Goal: Task Accomplishment & Management: Use online tool/utility

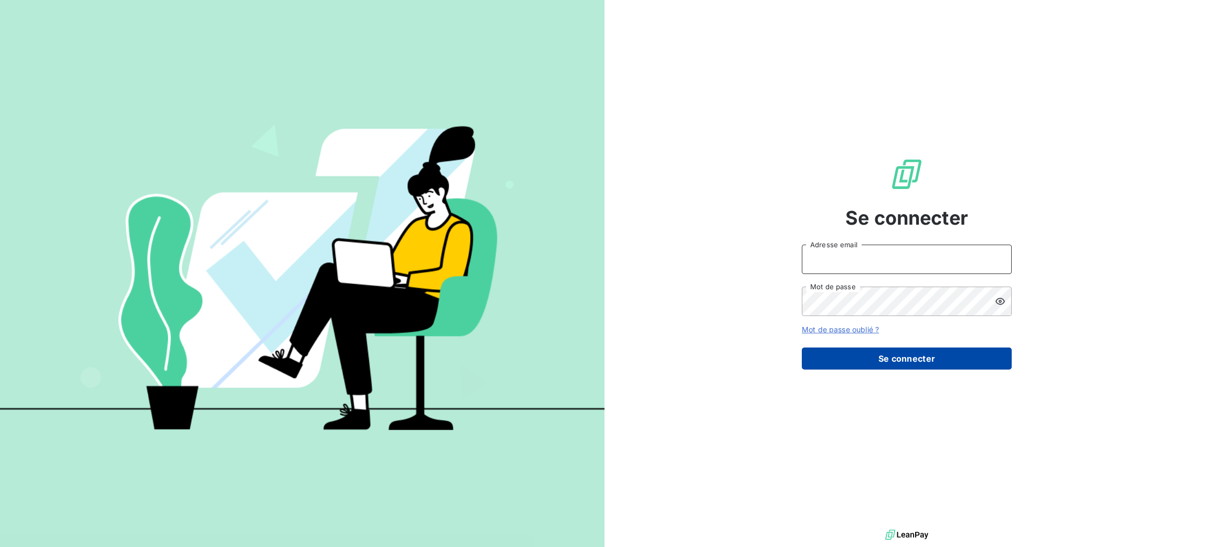
type input "[PERSON_NAME][EMAIL_ADDRESS][DOMAIN_NAME]"
click at [908, 349] on button "Se connecter" at bounding box center [907, 358] width 210 height 22
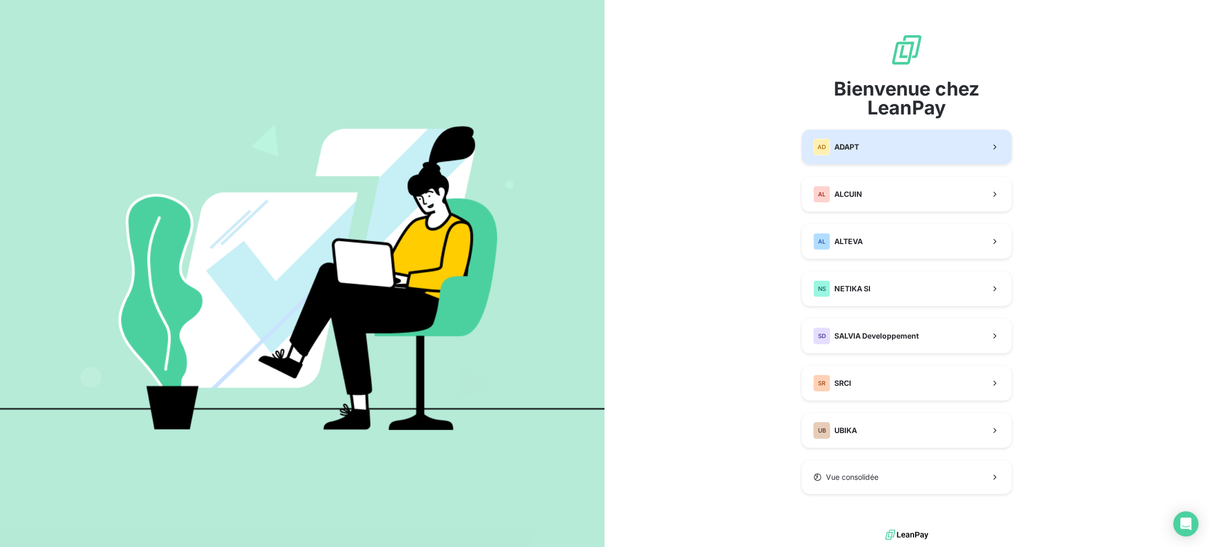
click at [874, 145] on button "AD ADAPT" at bounding box center [907, 147] width 210 height 35
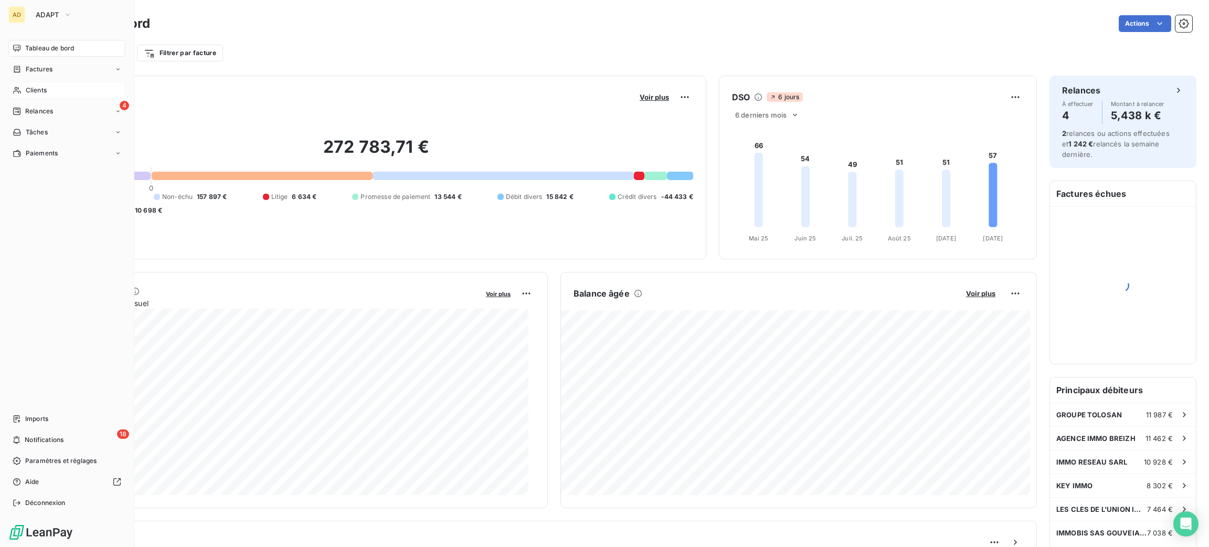
click at [72, 96] on div "Clients" at bounding box center [66, 90] width 117 height 17
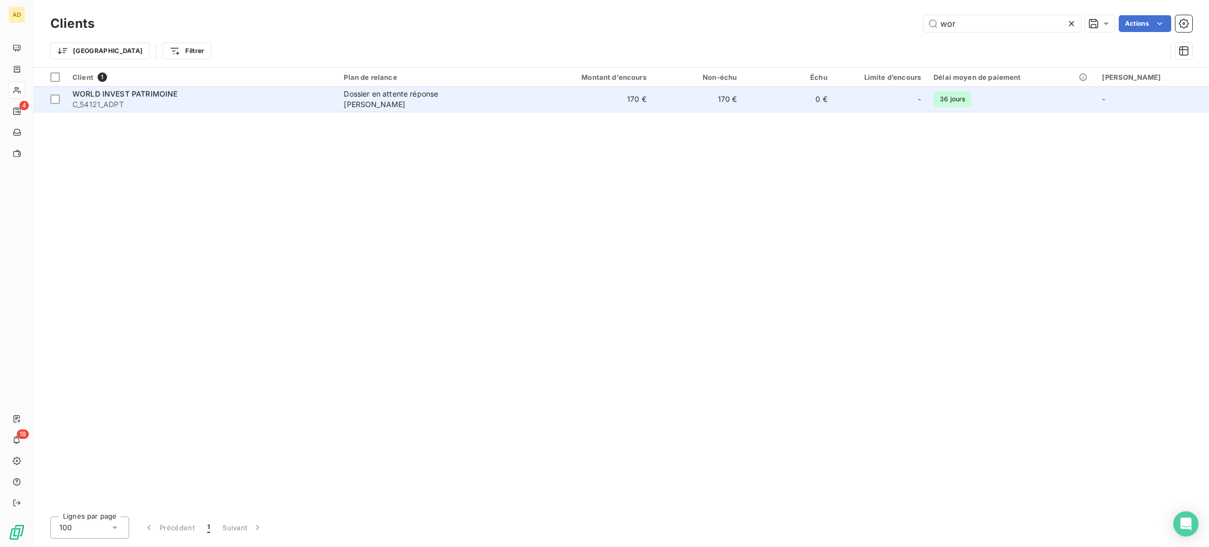
type input "wor"
click at [367, 105] on td "Dossier en attente réponse [PERSON_NAME]" at bounding box center [434, 99] width 194 height 25
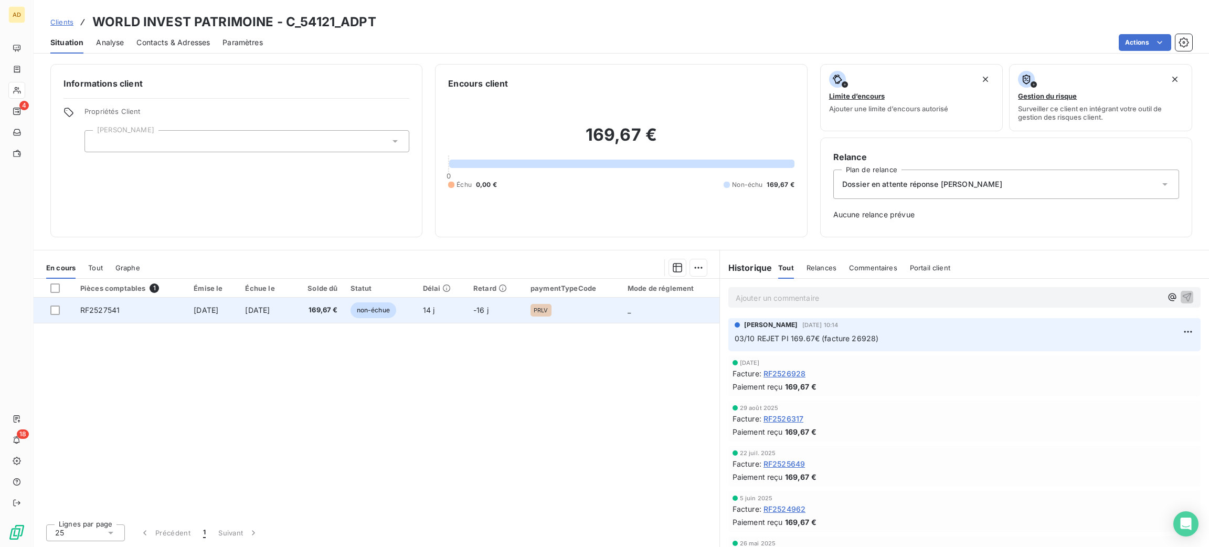
click at [435, 312] on span "14 j" at bounding box center [429, 309] width 12 height 9
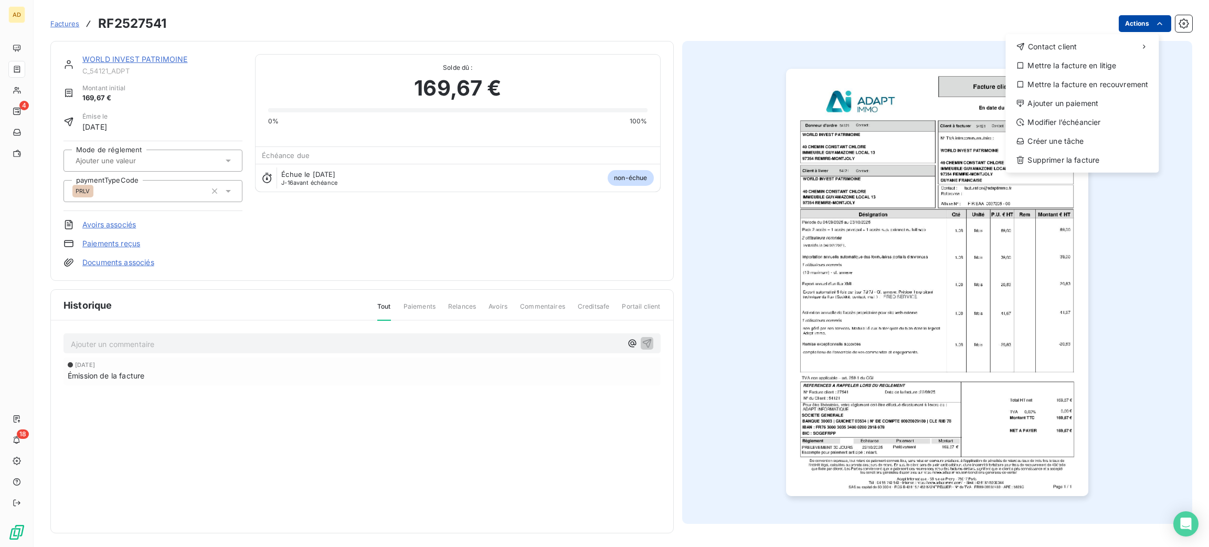
click at [1130, 30] on html "AD 4 18 Factures RF2527541 Actions Contact client Mettre la facture en litige M…" at bounding box center [604, 273] width 1209 height 547
click at [1107, 99] on div "Ajouter un paiement" at bounding box center [1081, 103] width 145 height 17
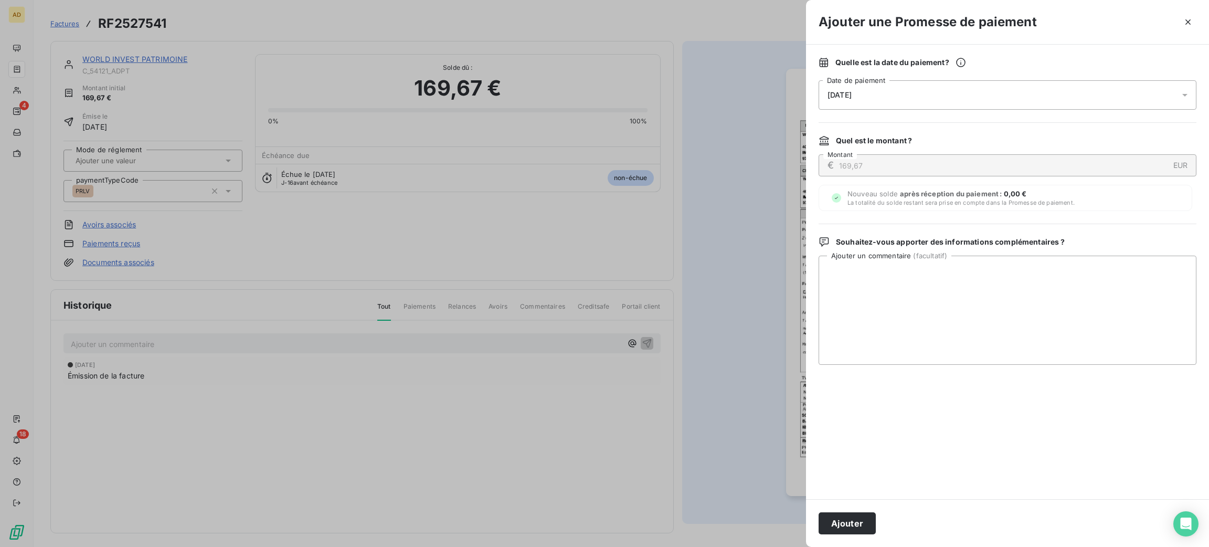
click at [898, 94] on div "[DATE]" at bounding box center [1007, 94] width 378 height 29
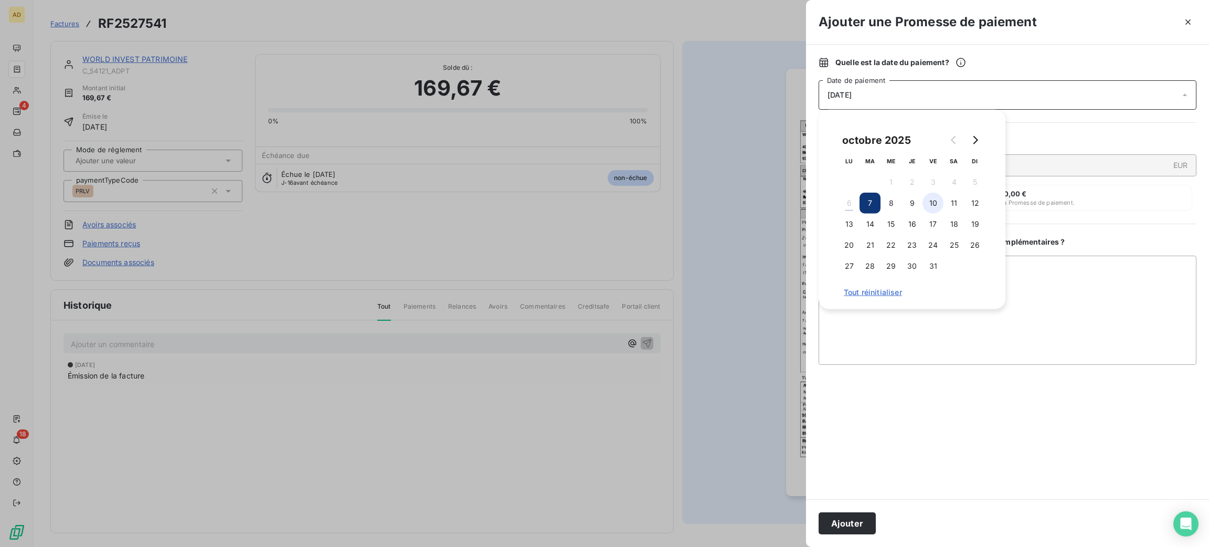
click at [934, 198] on button "10" at bounding box center [932, 203] width 21 height 21
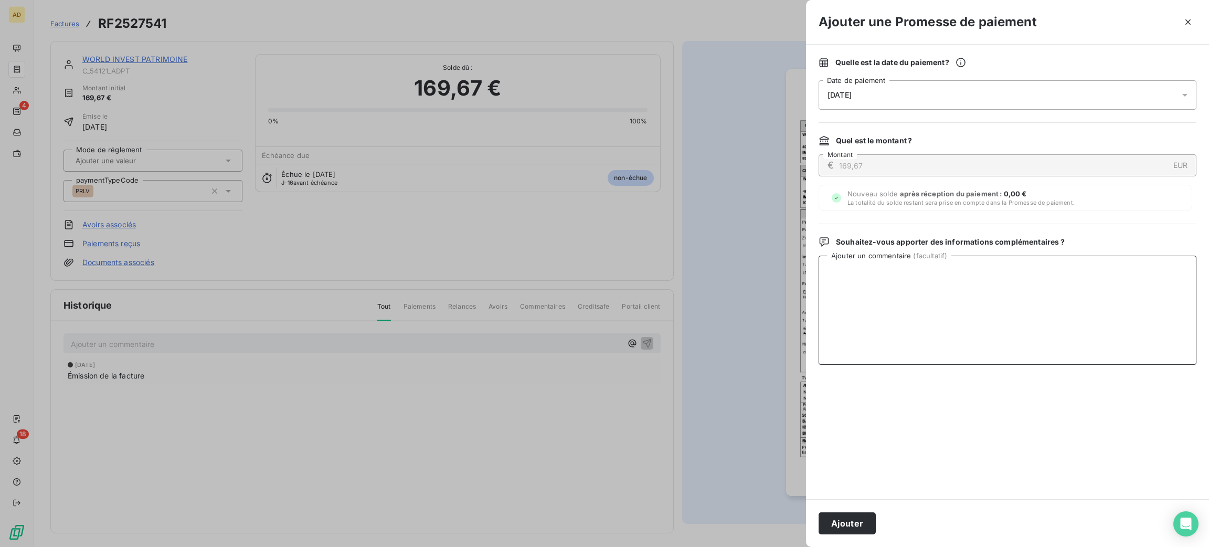
click at [1043, 301] on textarea "Ajouter un commentaire ( facultatif )" at bounding box center [1007, 310] width 378 height 109
drag, startPoint x: 1020, startPoint y: 276, endPoint x: 724, endPoint y: 257, distance: 297.6
click at [724, 546] on div "Ajouter une Promesse de paiement Quelle est la date du paiement ? [DATE] Date d…" at bounding box center [604, 547] width 1209 height 0
type textarea "06/10 Reçu virements (en attente de saisie)"
click at [858, 516] on button "Ajouter" at bounding box center [846, 523] width 57 height 22
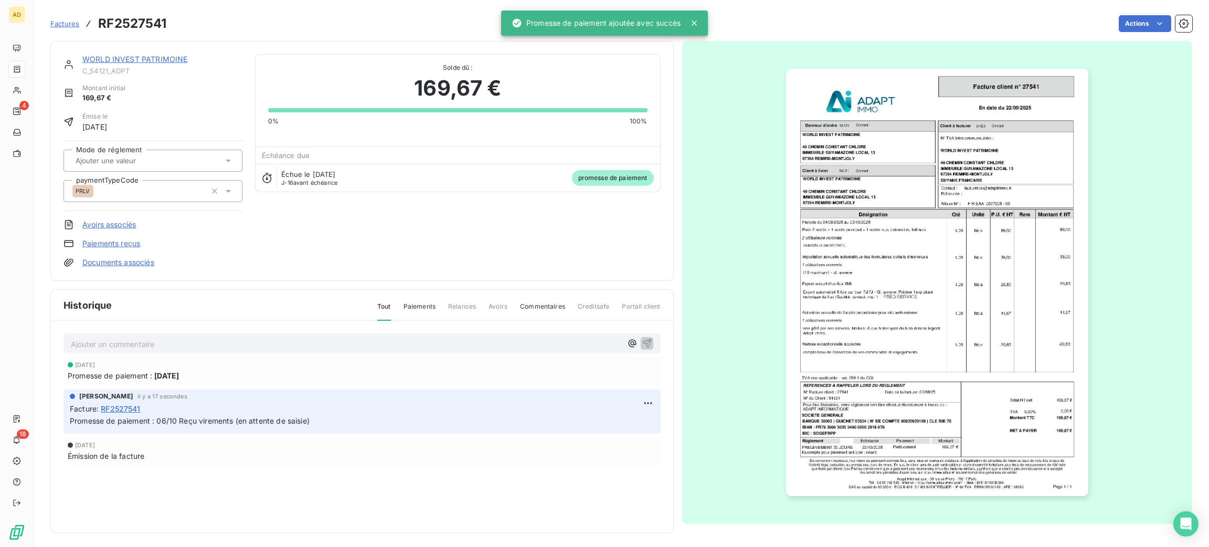
click at [100, 59] on link "WORLD INVEST PATRIMOINE" at bounding box center [134, 59] width 105 height 9
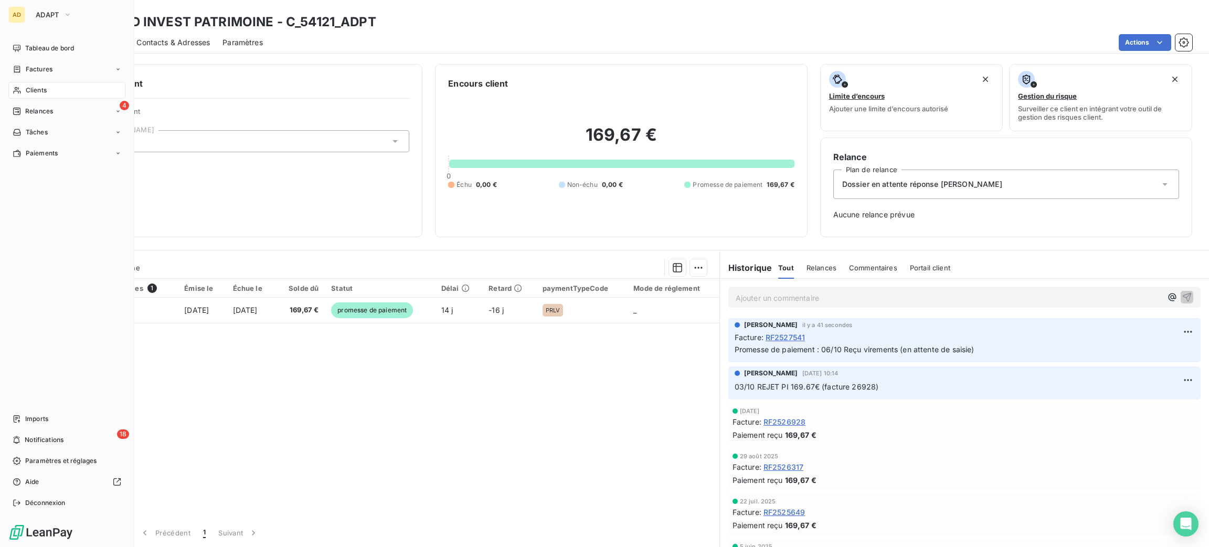
click at [28, 87] on span "Clients" at bounding box center [36, 90] width 21 height 9
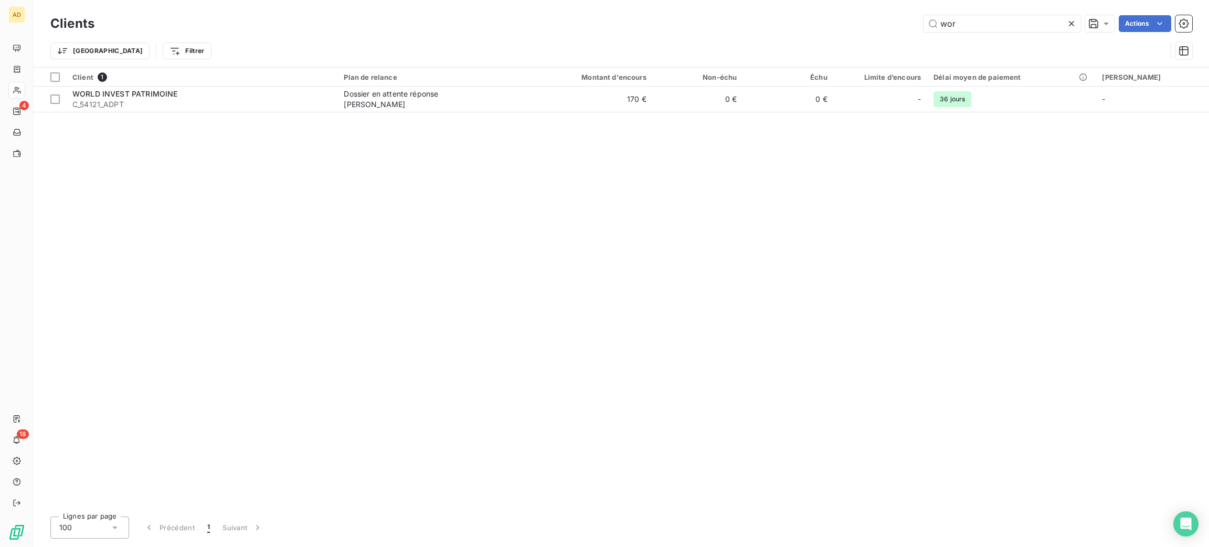
drag, startPoint x: 980, startPoint y: 26, endPoint x: 876, endPoint y: 1, distance: 106.9
click at [881, 1] on div "Clients wor Actions Trier Filtrer" at bounding box center [621, 33] width 1175 height 67
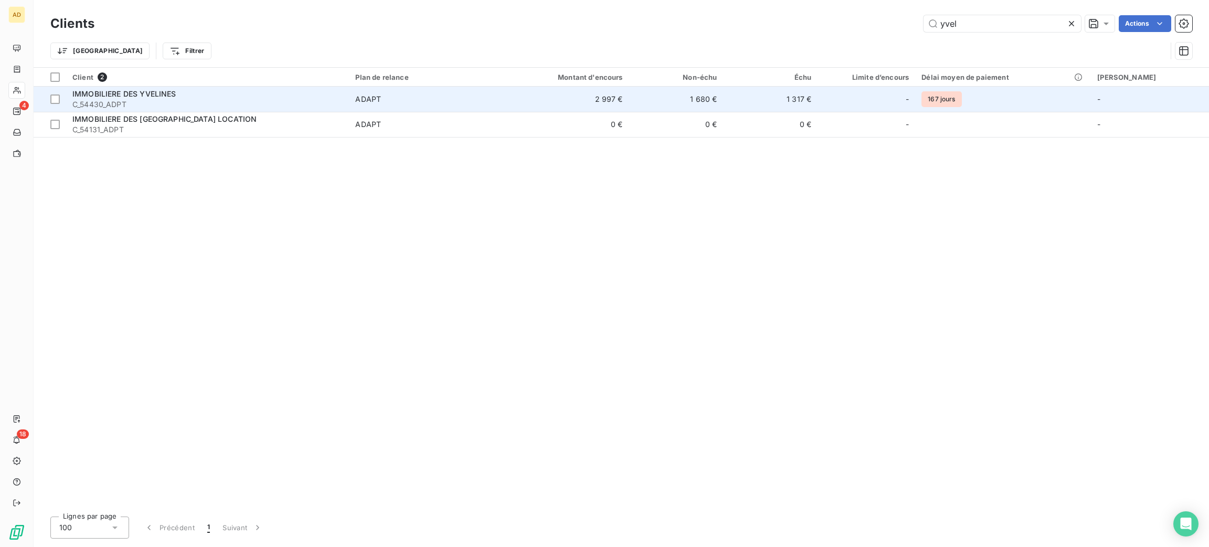
type input "yvel"
click at [420, 94] on span "ADAPT" at bounding box center [425, 99] width 141 height 10
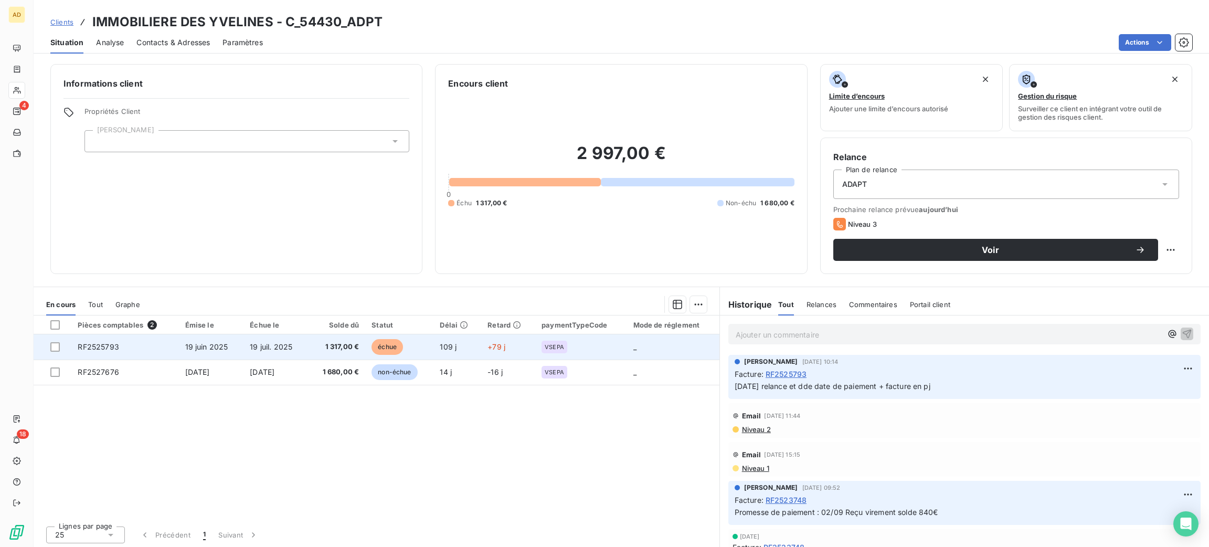
click at [378, 348] on span "échue" at bounding box center [386, 347] width 31 height 16
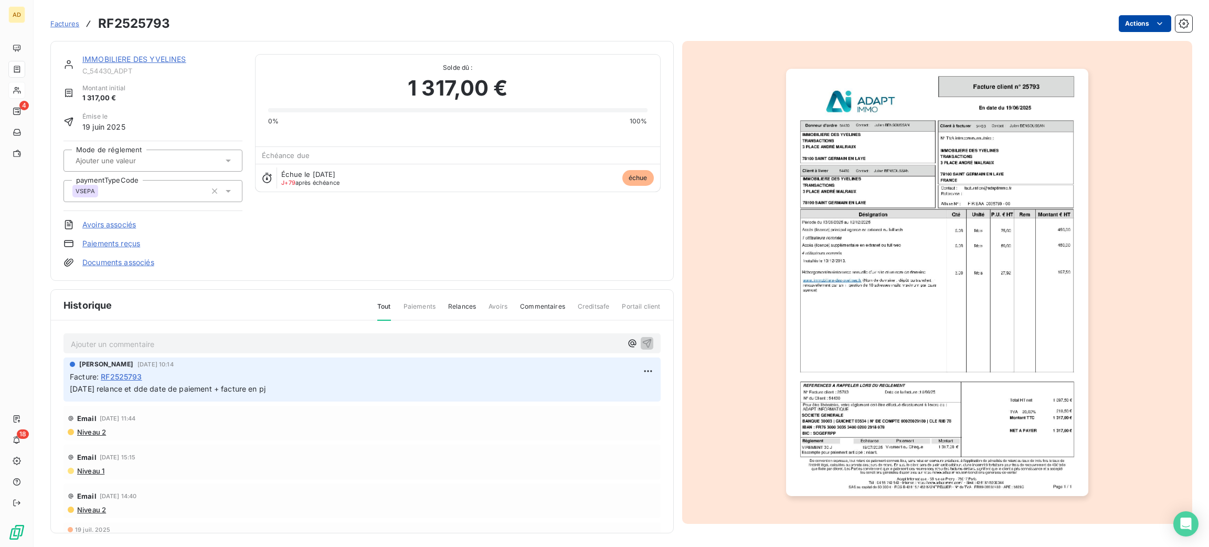
click at [1115, 29] on html "AD 4 18 Factures RF2525793 Actions IMMOBILIERE DES YVELINES C_54430_ADPT Montan…" at bounding box center [604, 273] width 1209 height 547
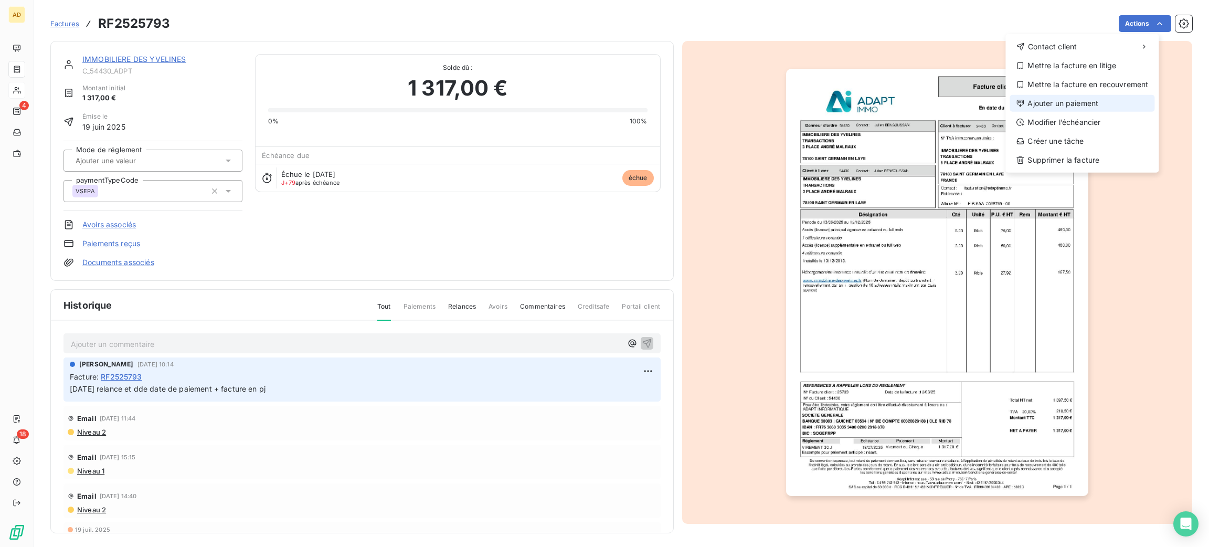
drag, startPoint x: 1054, startPoint y: 116, endPoint x: 1049, endPoint y: 106, distance: 10.8
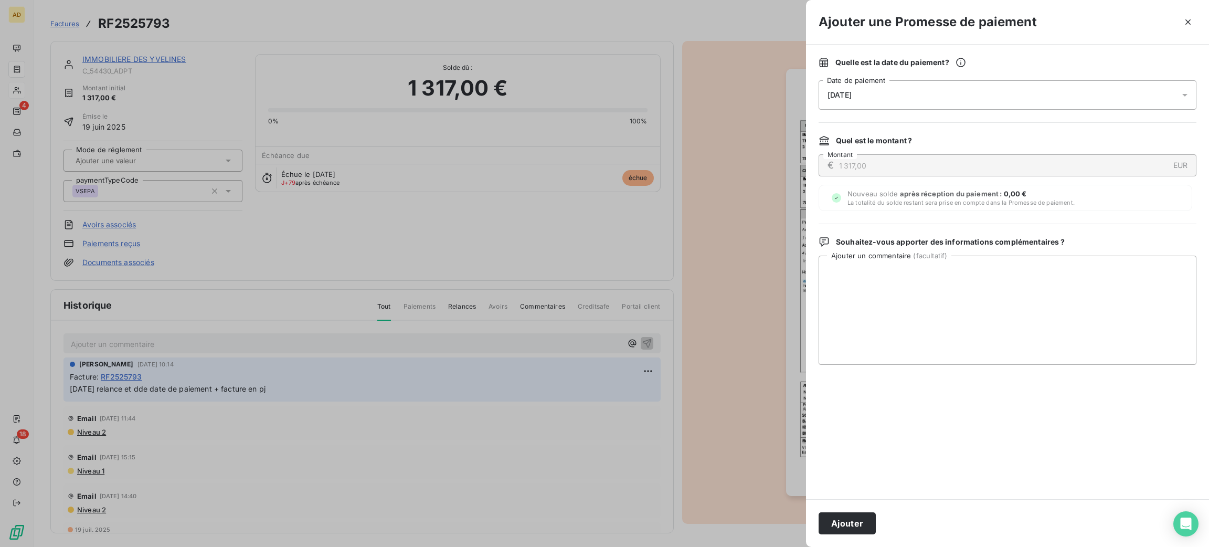
click at [931, 91] on div "[DATE]" at bounding box center [1007, 94] width 378 height 29
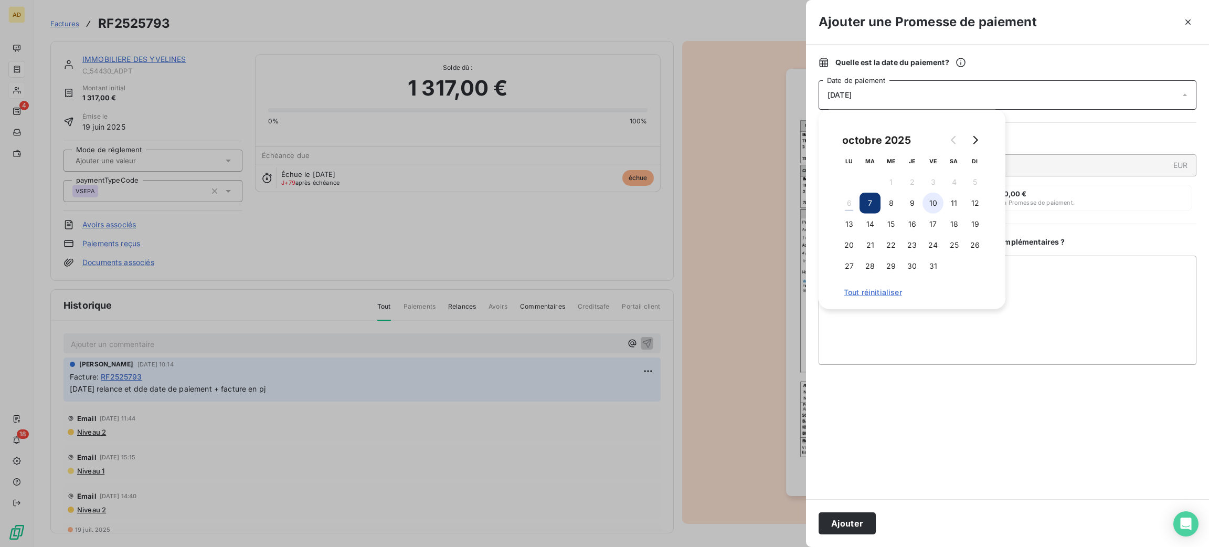
click at [933, 198] on button "10" at bounding box center [932, 203] width 21 height 21
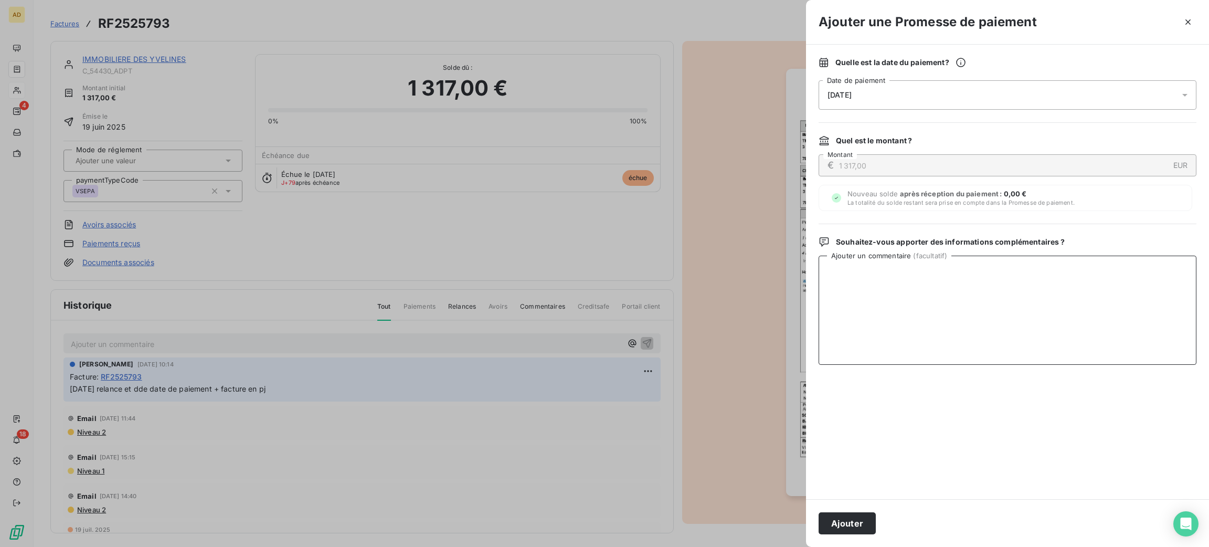
paste textarea "06/10 Reçu virements (en attente de saisie)"
type textarea "06/10 Reçu virements (en attente de saisie)"
click at [865, 516] on button "Ajouter" at bounding box center [846, 523] width 57 height 22
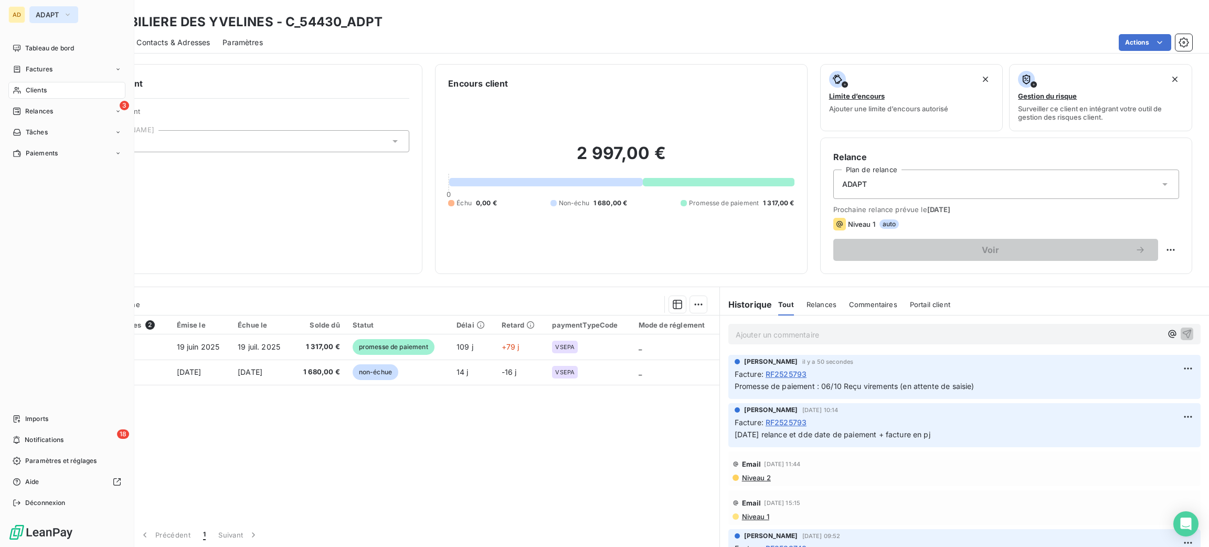
click at [42, 15] on span "ADAPT" at bounding box center [48, 14] width 24 height 8
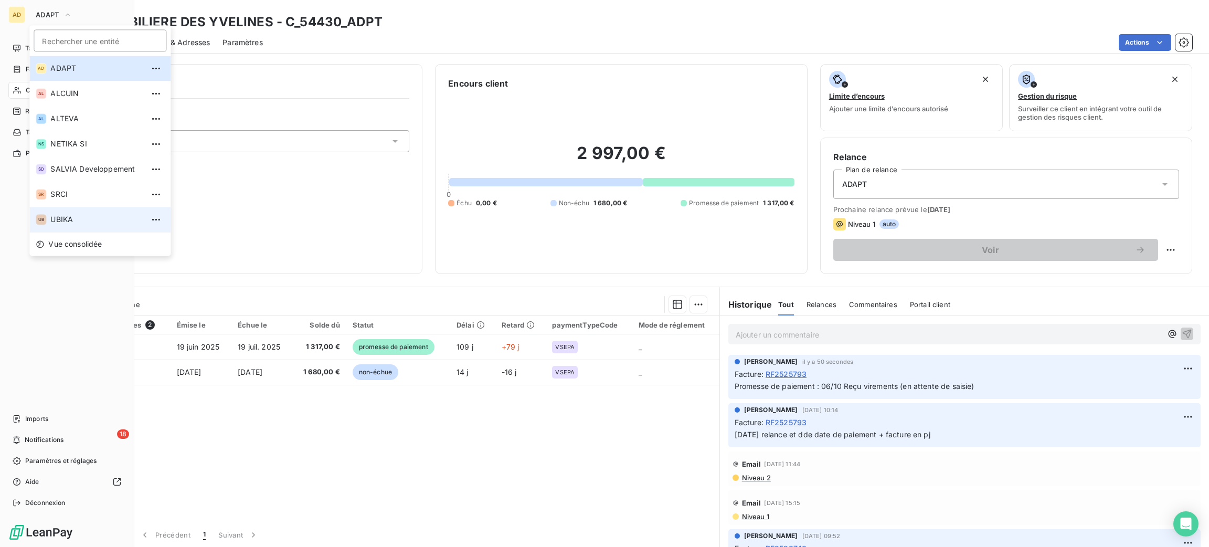
click at [99, 220] on span "UBIKA" at bounding box center [96, 219] width 93 height 10
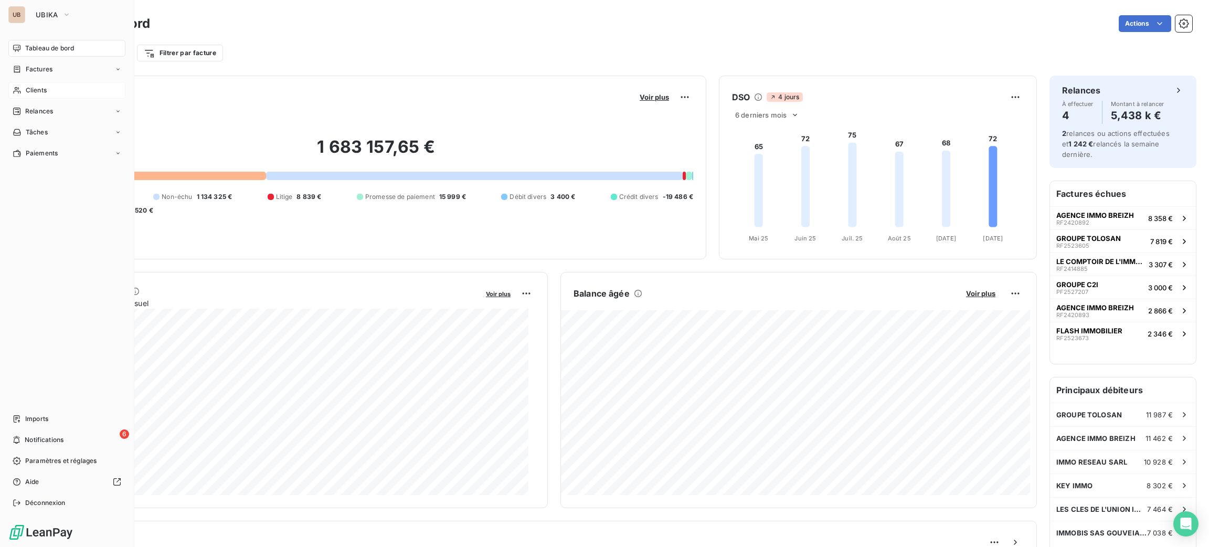
click at [39, 90] on span "Clients" at bounding box center [36, 90] width 21 height 9
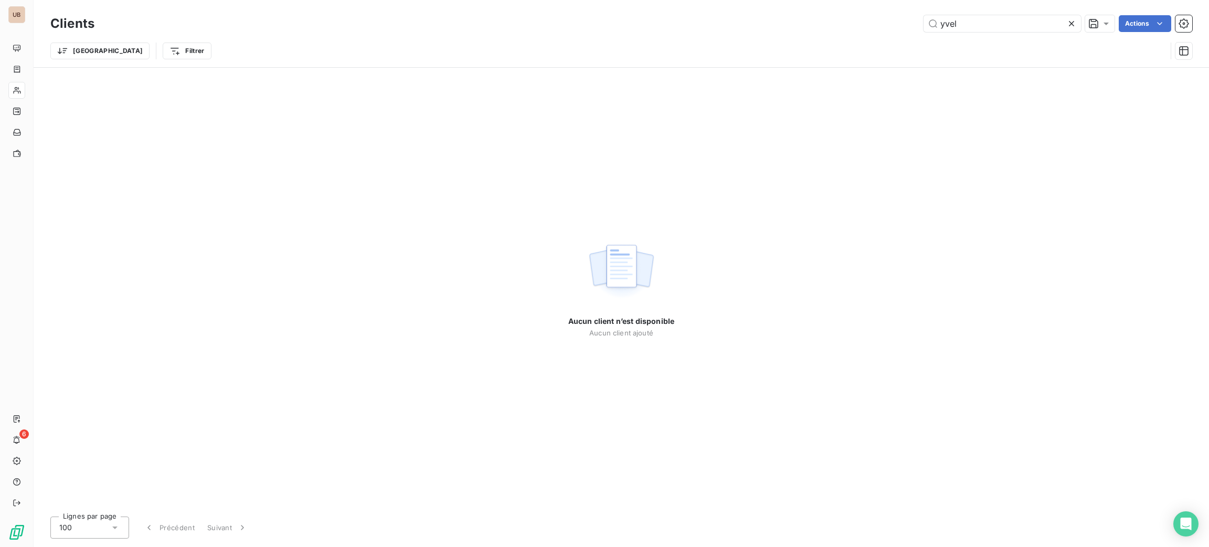
drag, startPoint x: 962, startPoint y: 27, endPoint x: 880, endPoint y: 27, distance: 81.8
click at [880, 27] on div "yvel Actions" at bounding box center [649, 23] width 1085 height 17
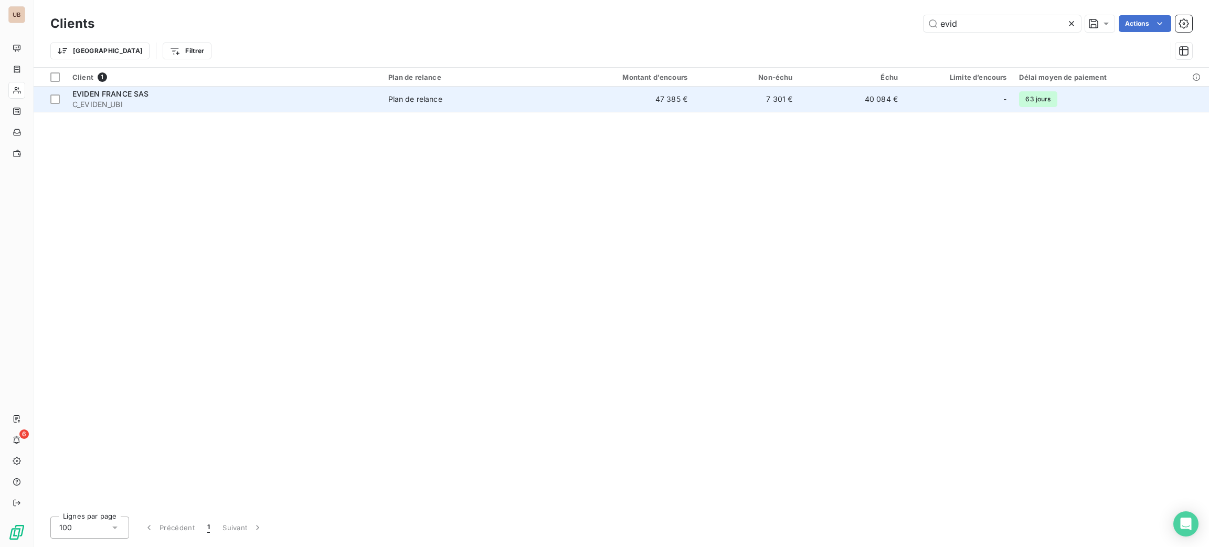
type input "evid"
click at [394, 106] on td "Plan de relance" at bounding box center [467, 99] width 171 height 25
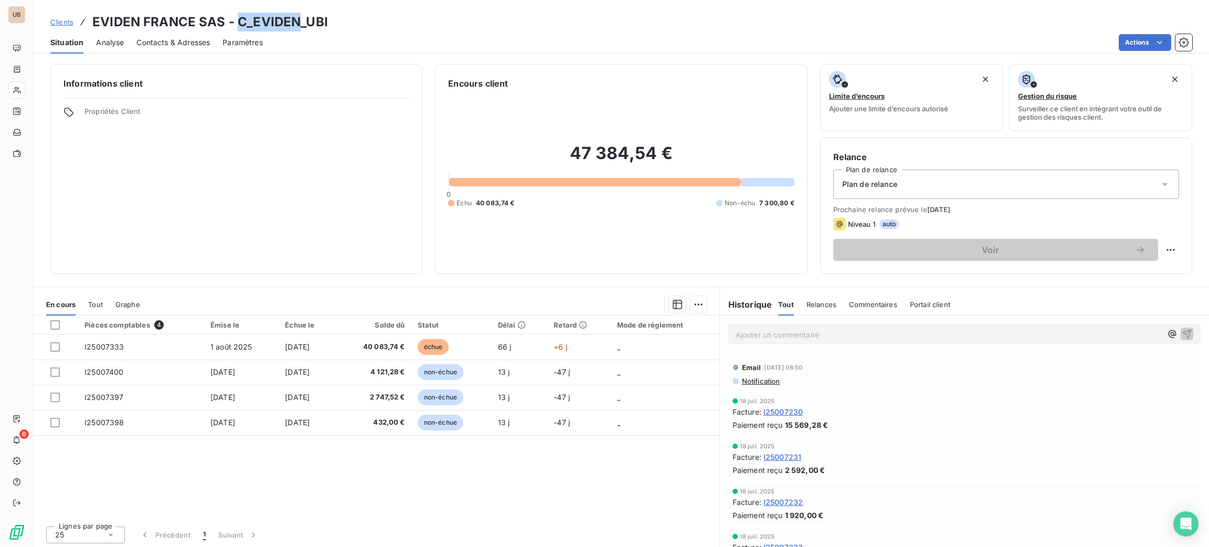
drag, startPoint x: 296, startPoint y: 24, endPoint x: 240, endPoint y: 24, distance: 56.1
click at [237, 21] on h3 "EVIDEN FRANCE SAS - C_EVIDEN_UBI" at bounding box center [210, 22] width 236 height 19
copy h3 "C_EVIDEN"
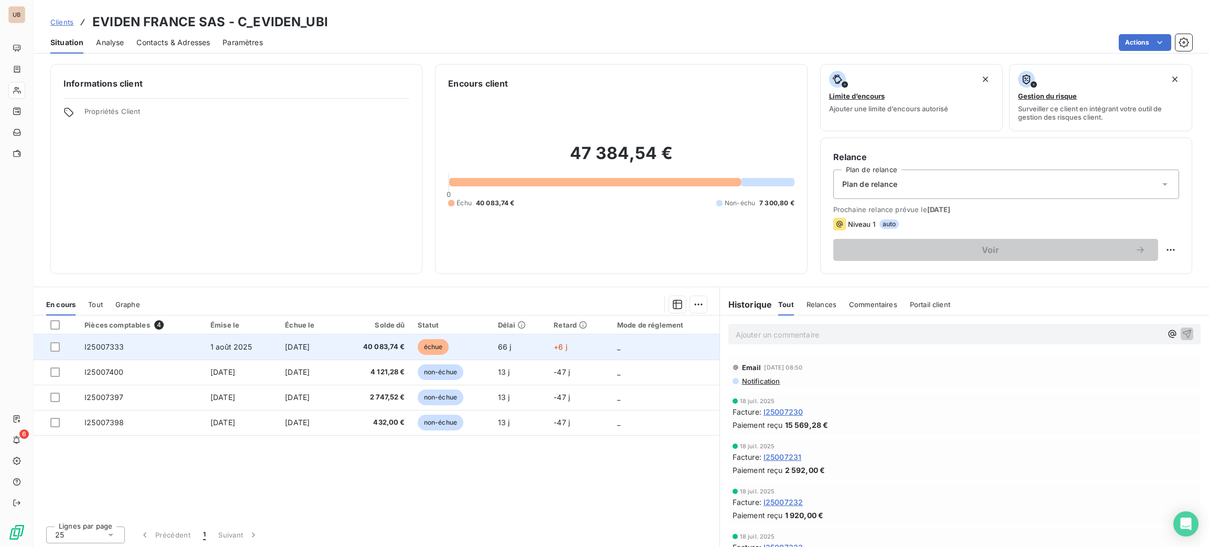
click at [471, 348] on td "échue" at bounding box center [451, 346] width 80 height 25
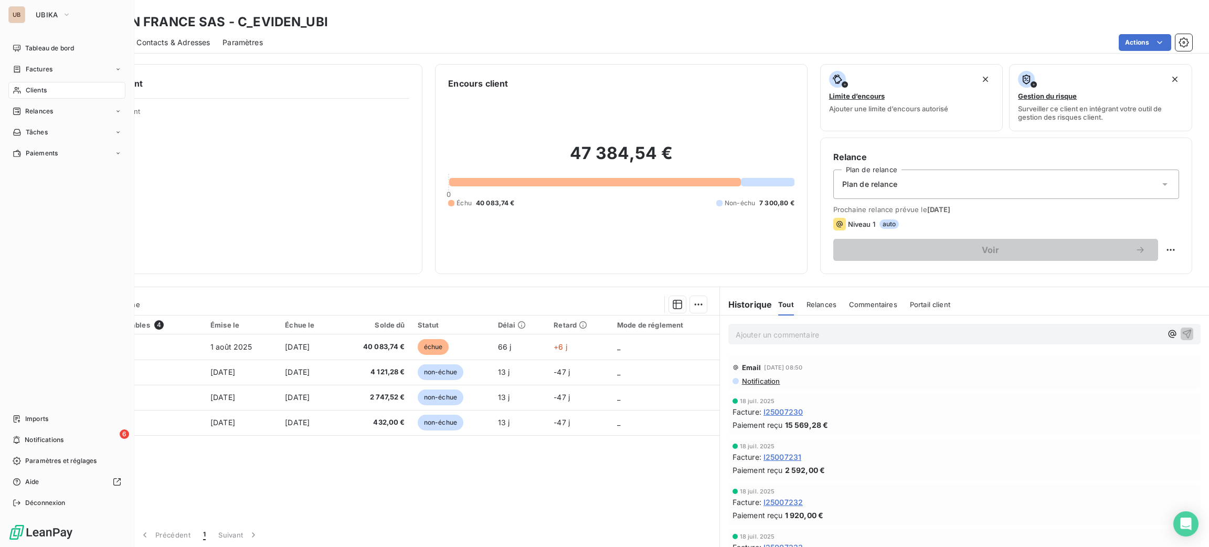
drag, startPoint x: 51, startPoint y: 88, endPoint x: 77, endPoint y: 94, distance: 26.3
click at [51, 88] on div "Clients" at bounding box center [66, 90] width 117 height 17
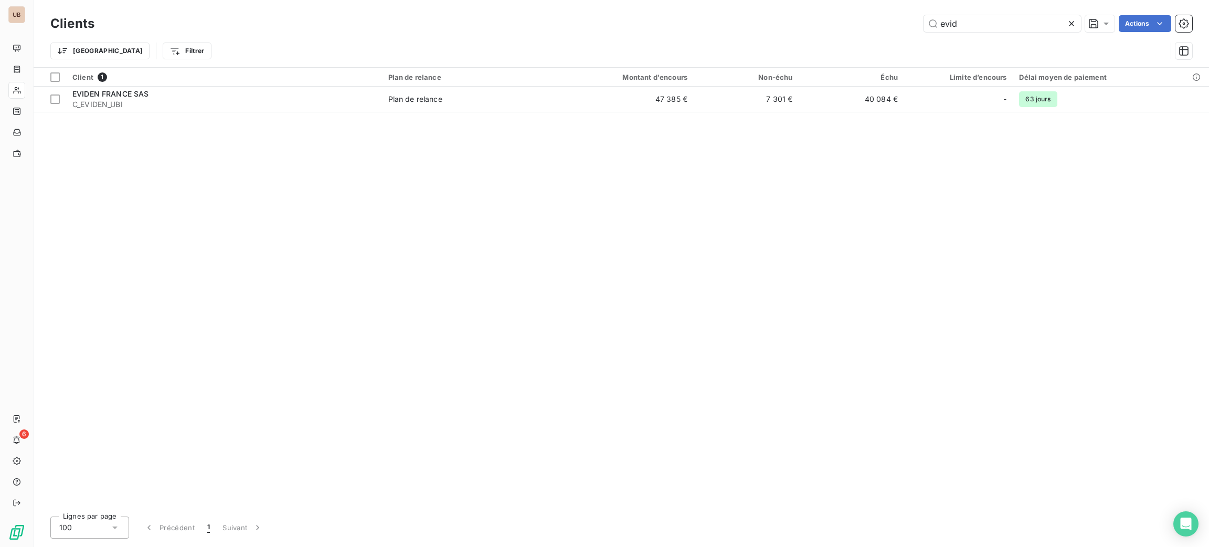
drag, startPoint x: 1026, startPoint y: 24, endPoint x: 867, endPoint y: 27, distance: 158.5
click at [876, 20] on div "evid Actions" at bounding box center [649, 23] width 1085 height 17
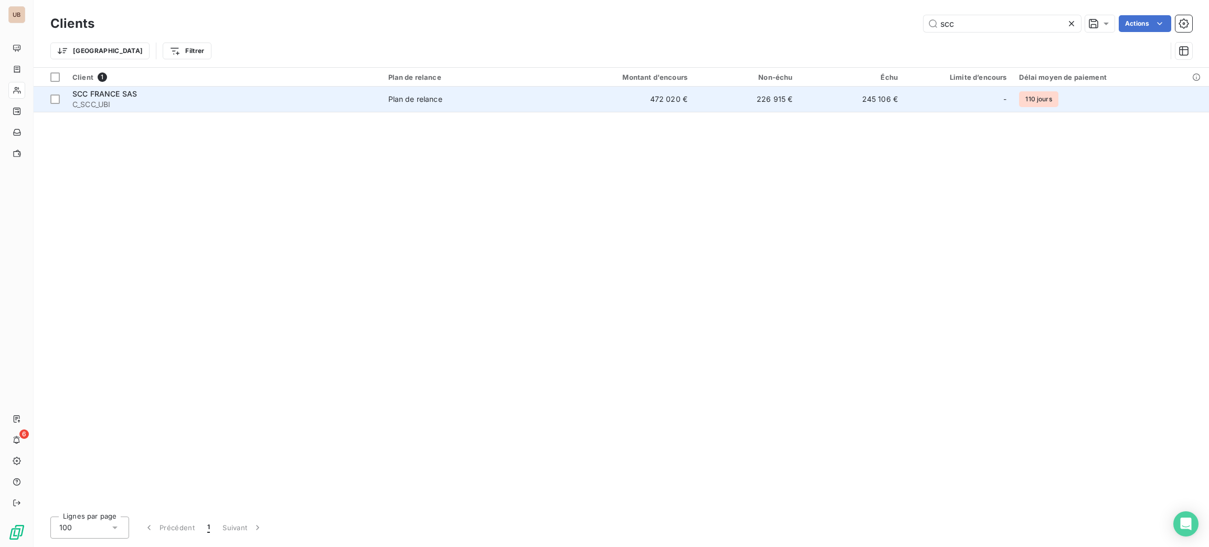
type input "scc"
click at [403, 103] on div "Plan de relance" at bounding box center [415, 99] width 54 height 10
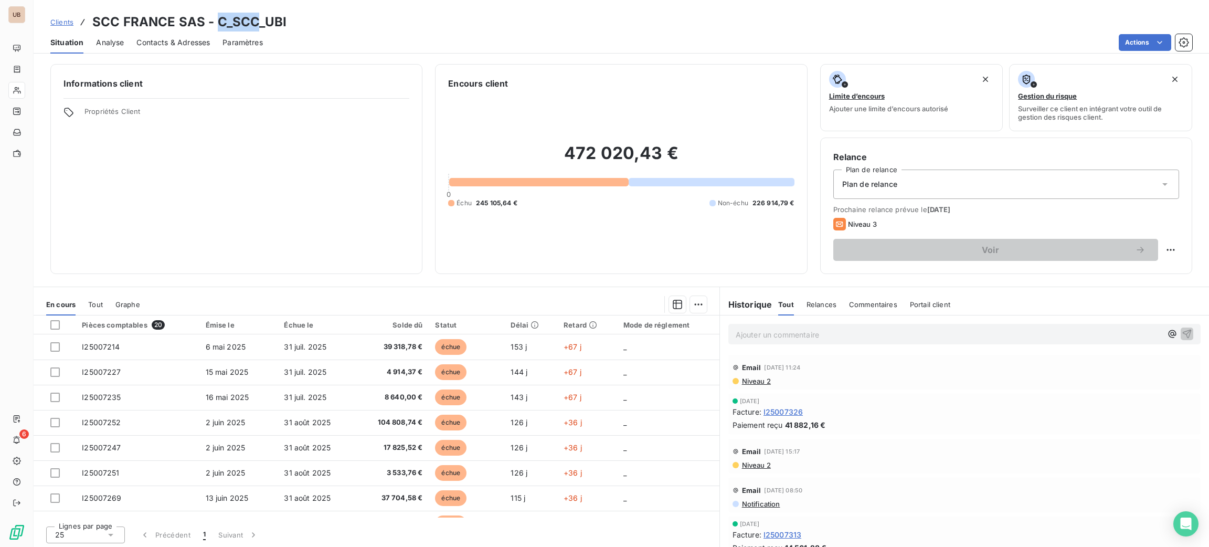
drag, startPoint x: 256, startPoint y: 20, endPoint x: 219, endPoint y: 18, distance: 37.3
click at [219, 18] on h3 "SCC FRANCE SAS - C_SCC_UBI" at bounding box center [189, 22] width 194 height 19
copy h3 "C_SCC"
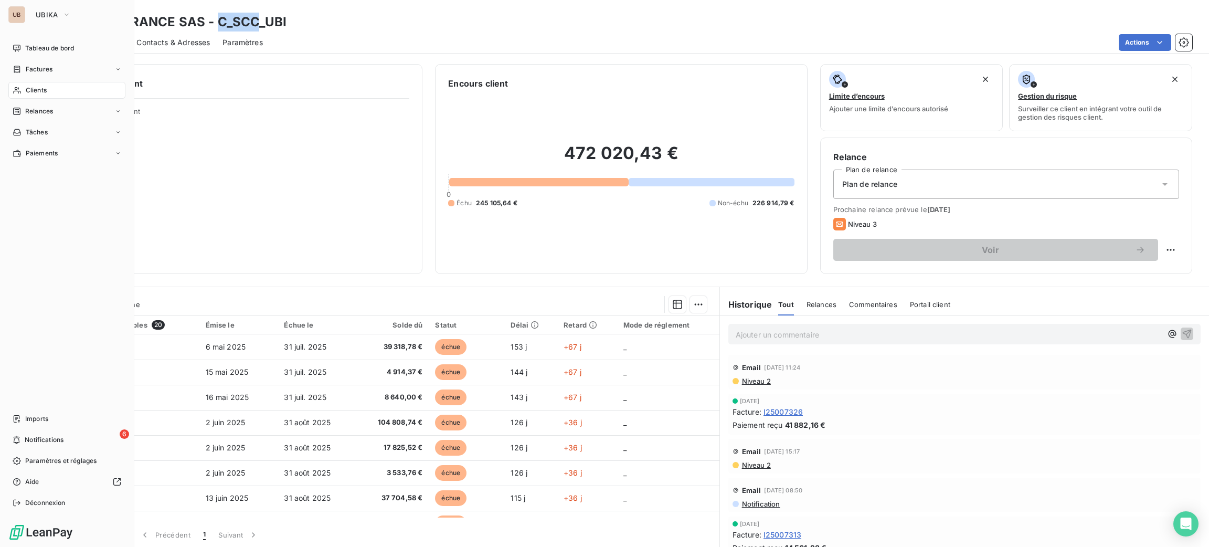
click at [28, 86] on span "Clients" at bounding box center [36, 90] width 21 height 9
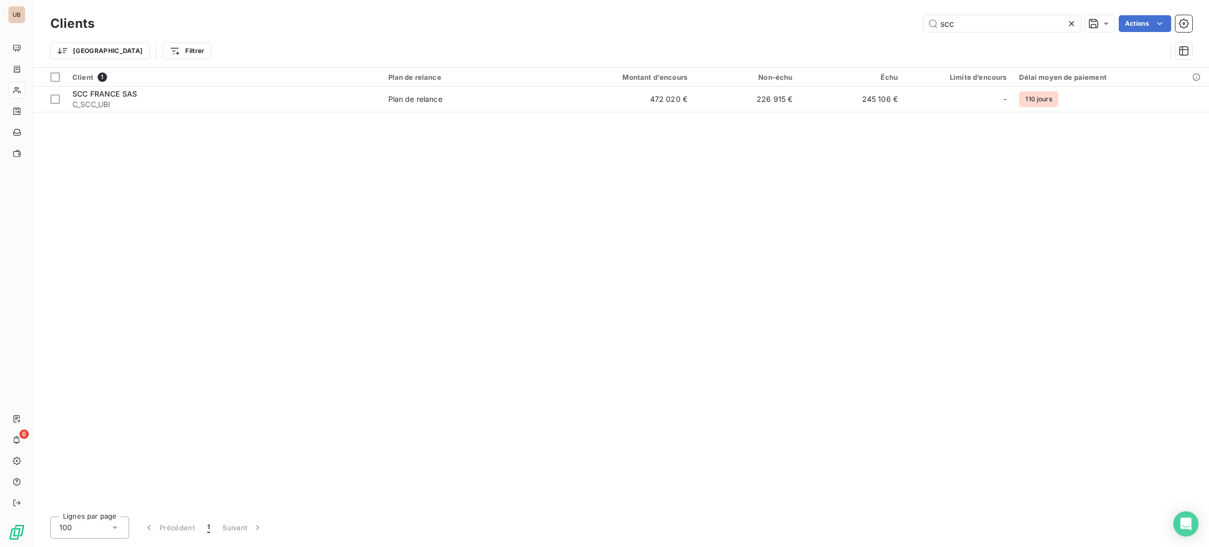
drag, startPoint x: 965, startPoint y: 27, endPoint x: 844, endPoint y: 18, distance: 121.6
click at [845, 18] on div "scc Actions" at bounding box center [649, 23] width 1085 height 17
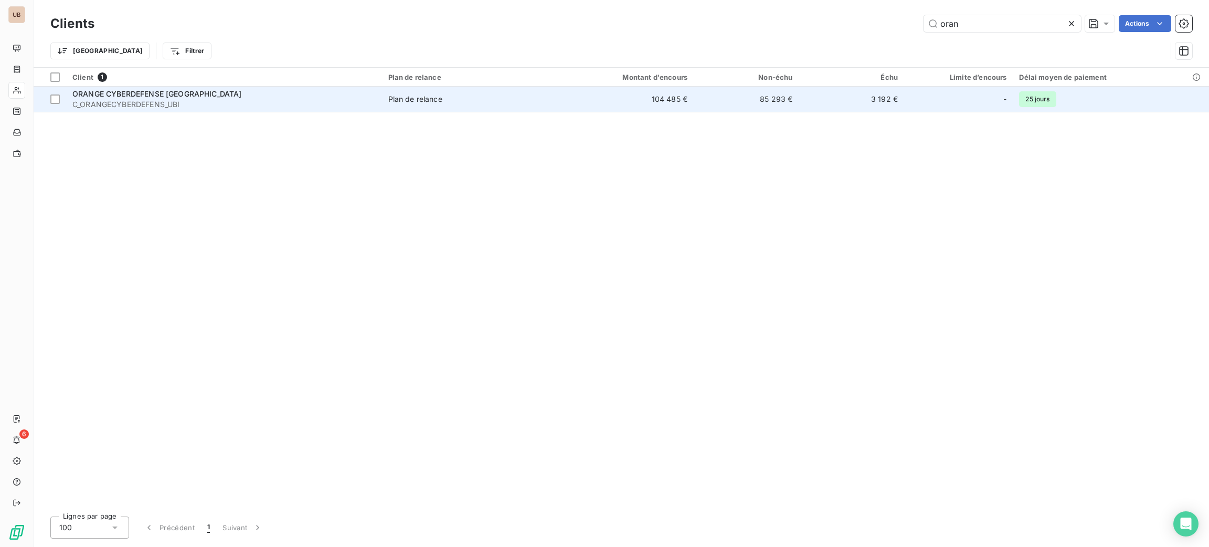
type input "oran"
click at [405, 102] on div "Plan de relance" at bounding box center [415, 99] width 54 height 10
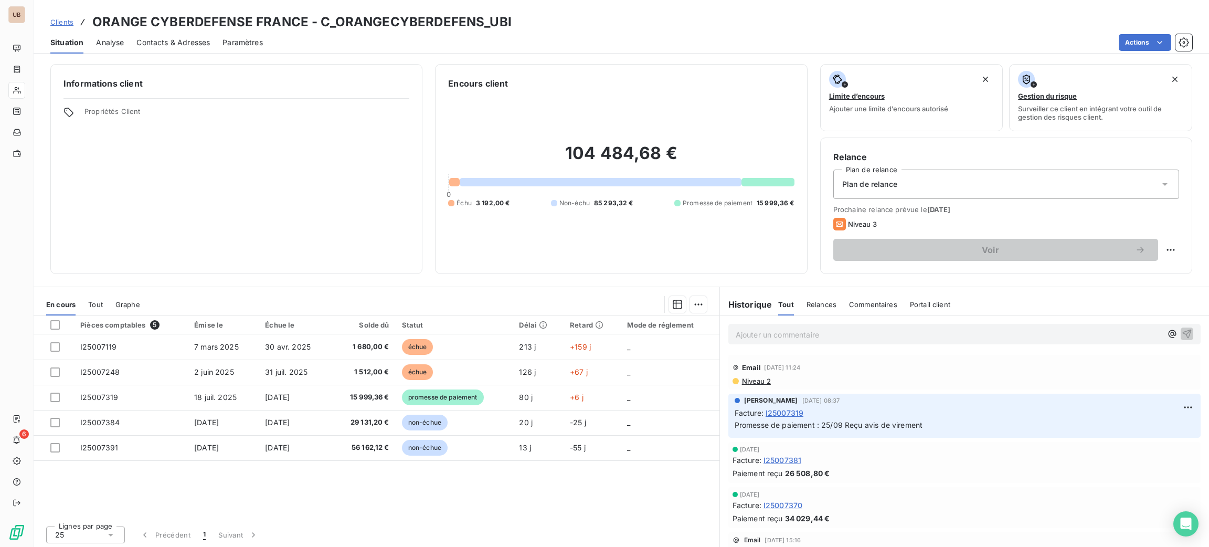
click at [465, 20] on h3 "ORANGE CYBERDEFENSE FRANCE - C_ORANGECYBERDEFENS_UBI" at bounding box center [301, 22] width 419 height 19
drag, startPoint x: 475, startPoint y: 22, endPoint x: 325, endPoint y: 24, distance: 149.6
click at [321, 22] on h3 "ORANGE CYBERDEFENSE FRANCE - C_ORANGECYBERDEFENS_UBI" at bounding box center [301, 22] width 419 height 19
copy h3 "C_ORANGECYBERDEFENS"
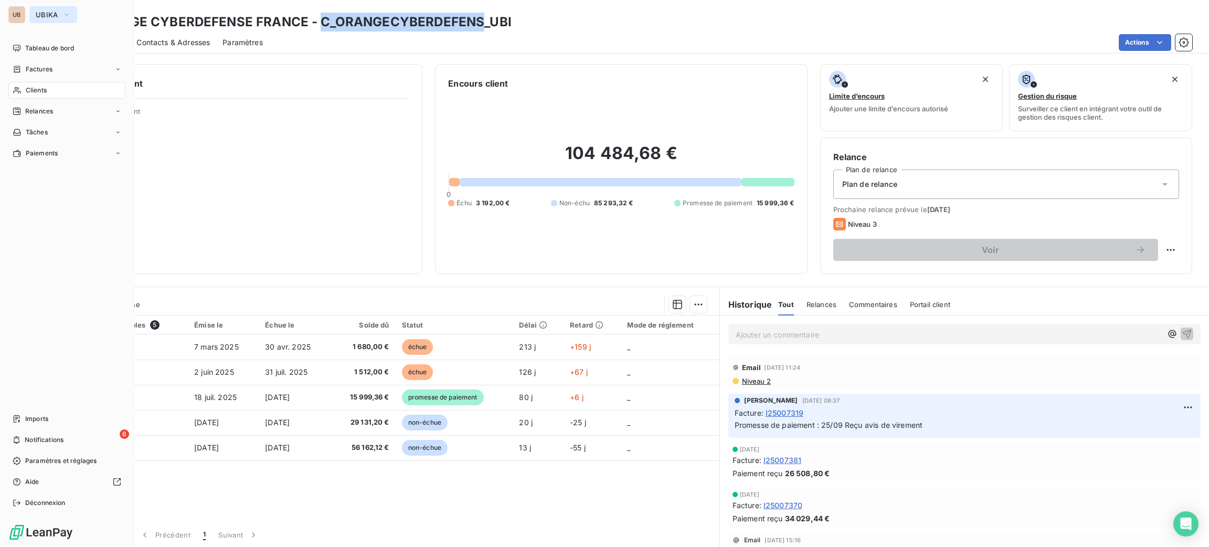
click at [48, 14] on span "UBIKA" at bounding box center [47, 14] width 23 height 8
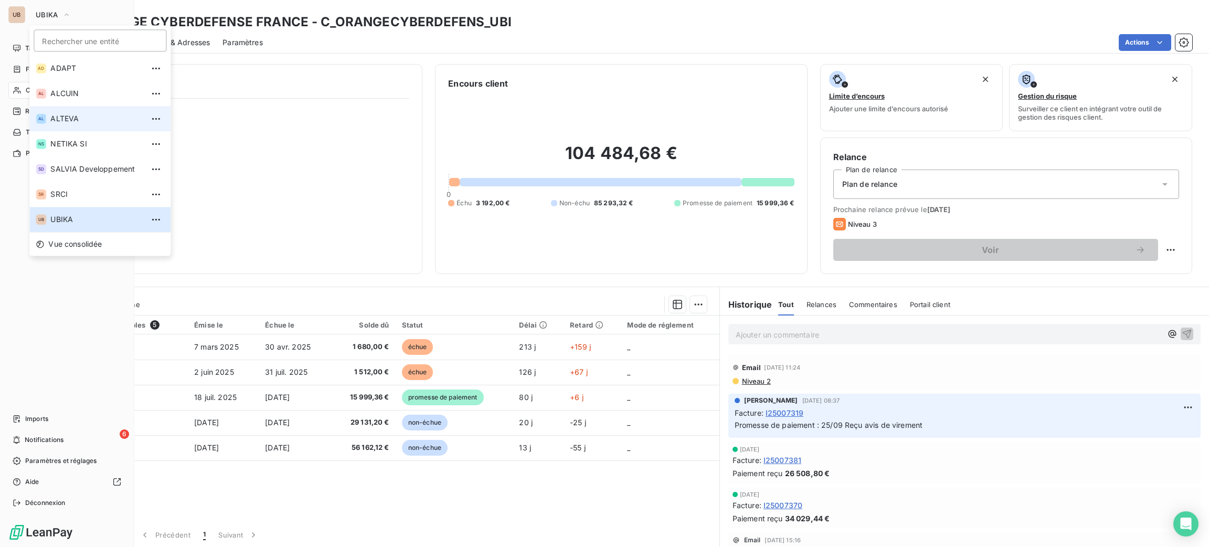
click at [105, 115] on span "ALTEVA" at bounding box center [96, 118] width 93 height 10
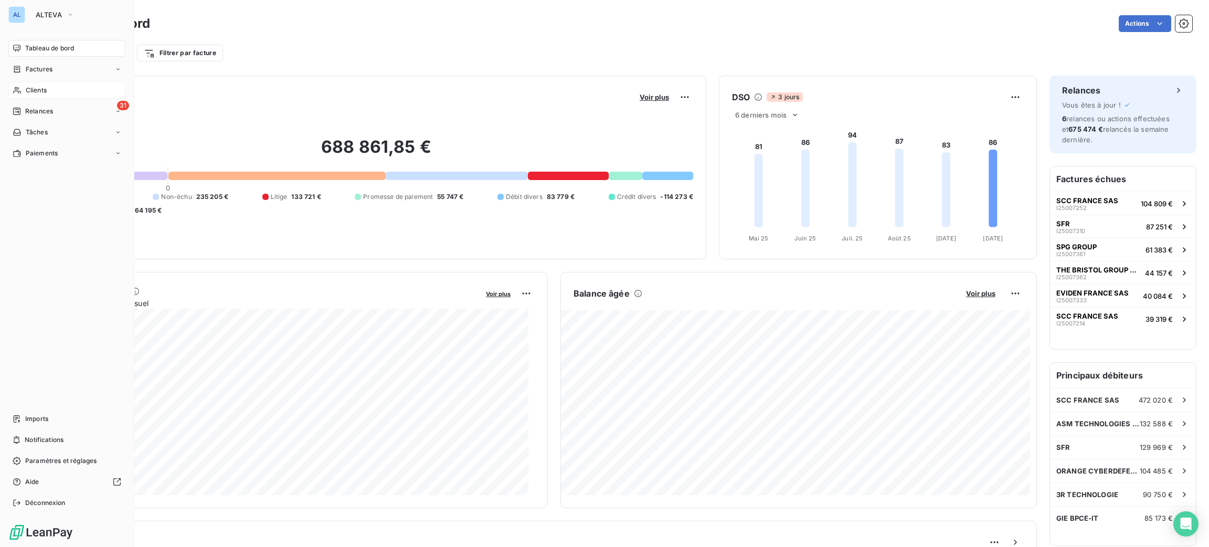
click at [36, 94] on span "Clients" at bounding box center [36, 90] width 21 height 9
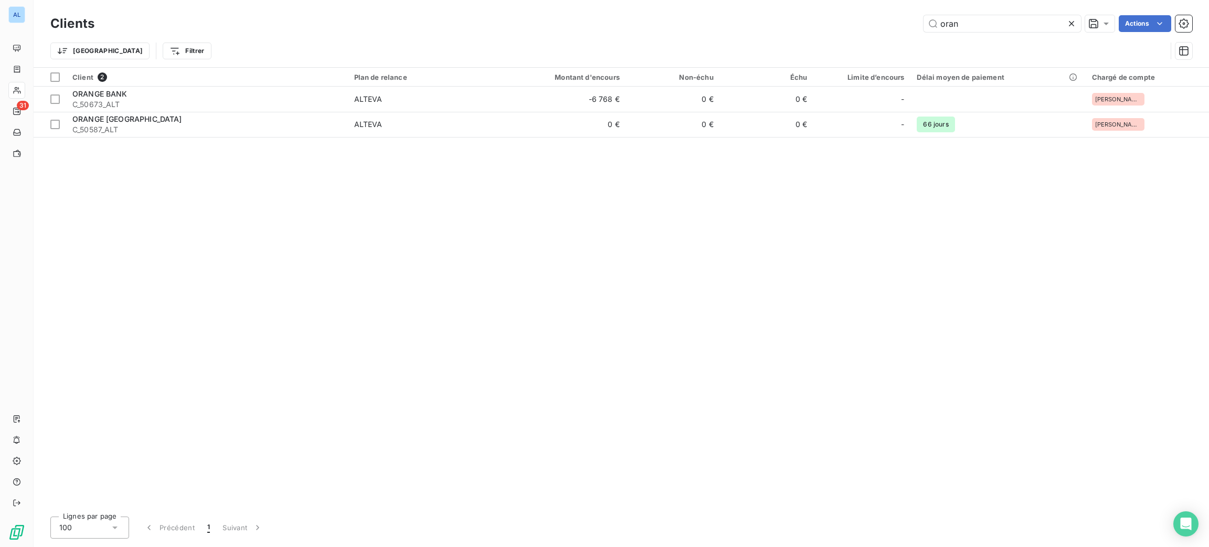
drag, startPoint x: 974, startPoint y: 26, endPoint x: 818, endPoint y: 38, distance: 156.8
click at [832, 38] on div "Clients oran Actions Trier Filtrer" at bounding box center [621, 40] width 1142 height 55
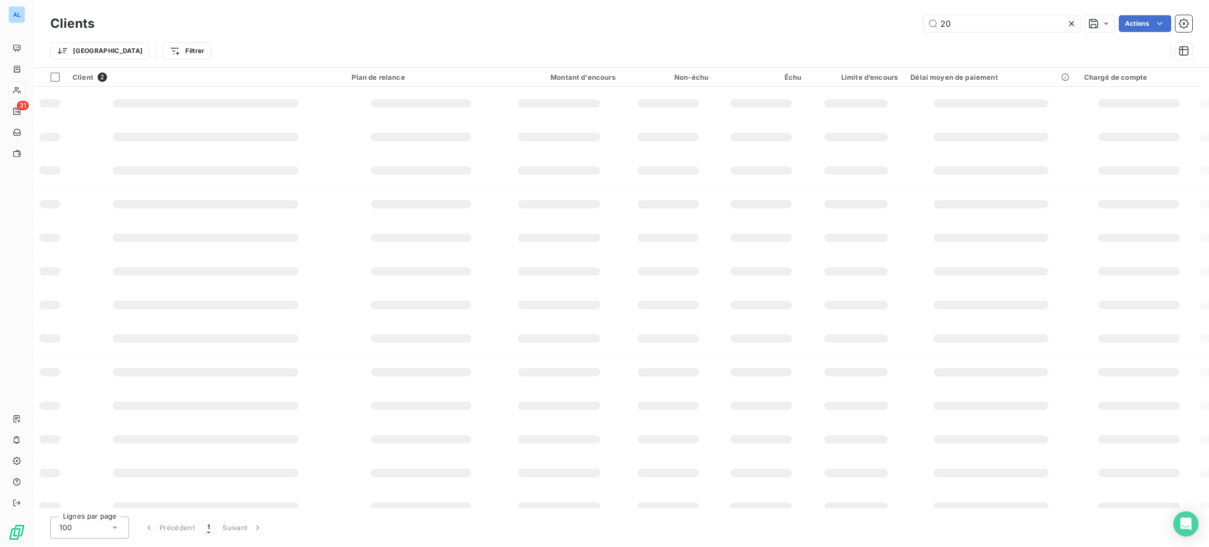
type input "2"
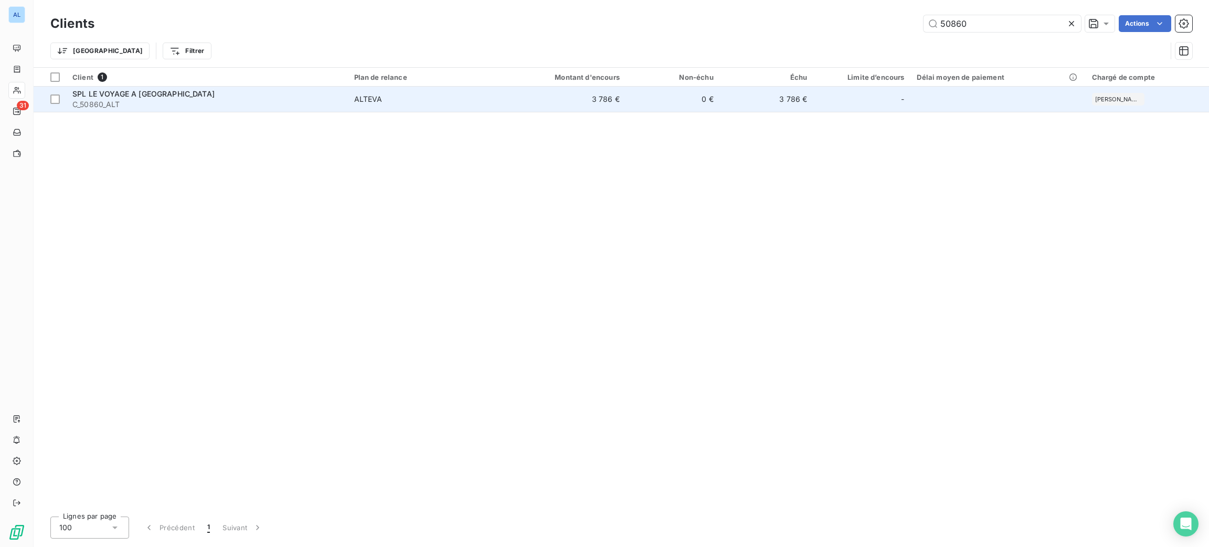
type input "50860"
click at [504, 97] on td "3 786 €" at bounding box center [563, 99] width 126 height 25
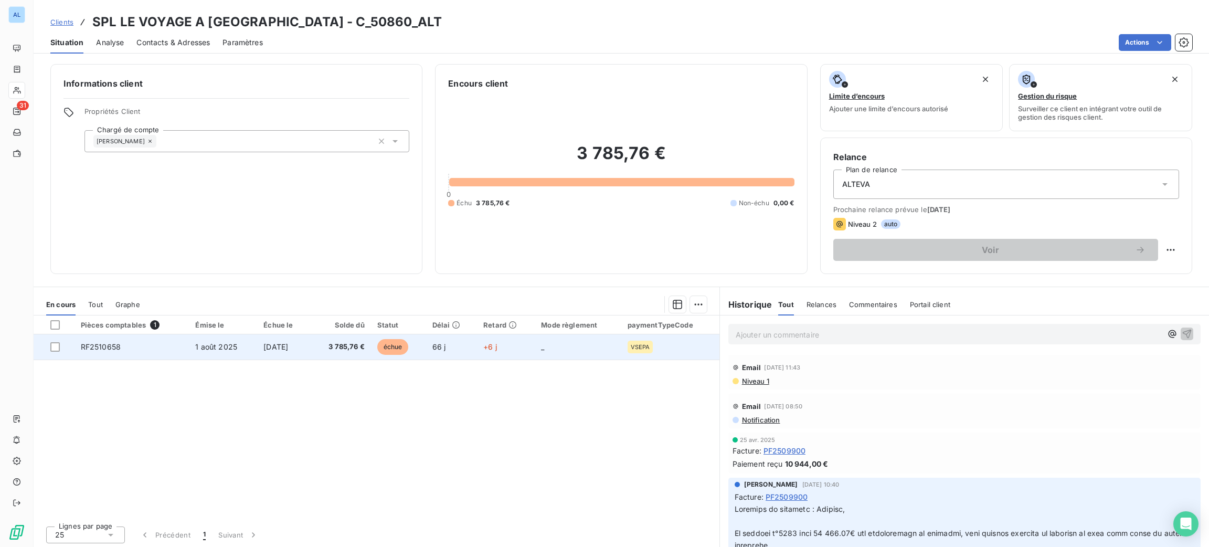
click at [402, 355] on td "échue" at bounding box center [398, 346] width 55 height 25
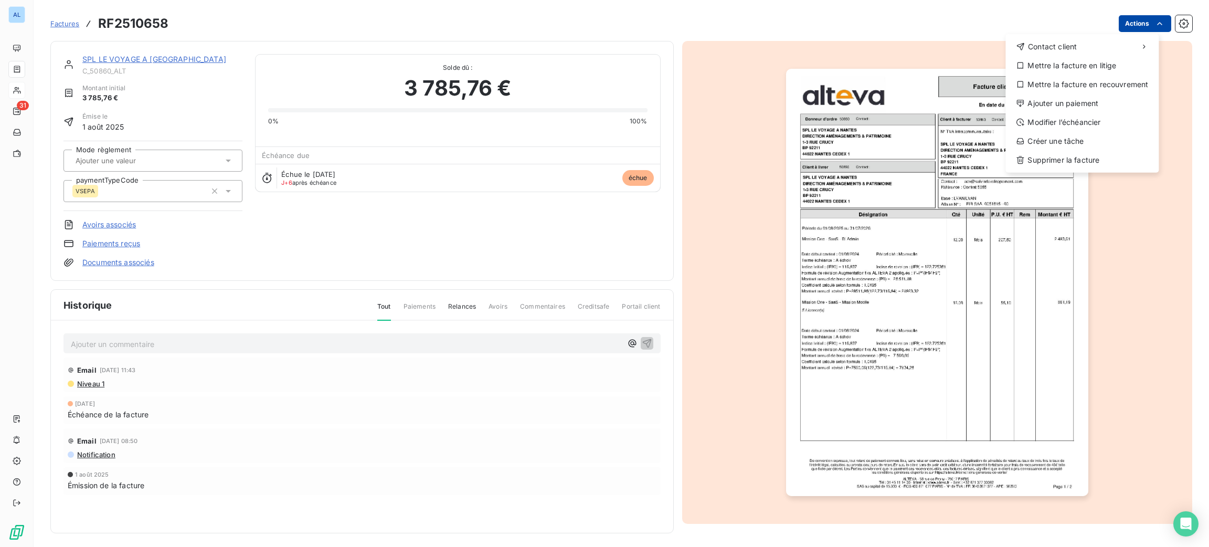
click at [1124, 20] on html "AL 31 Factures RF2510658 Actions Contact client Mettre la facture en litige Met…" at bounding box center [604, 273] width 1209 height 547
click at [1103, 100] on div "Ajouter un paiement" at bounding box center [1081, 103] width 145 height 17
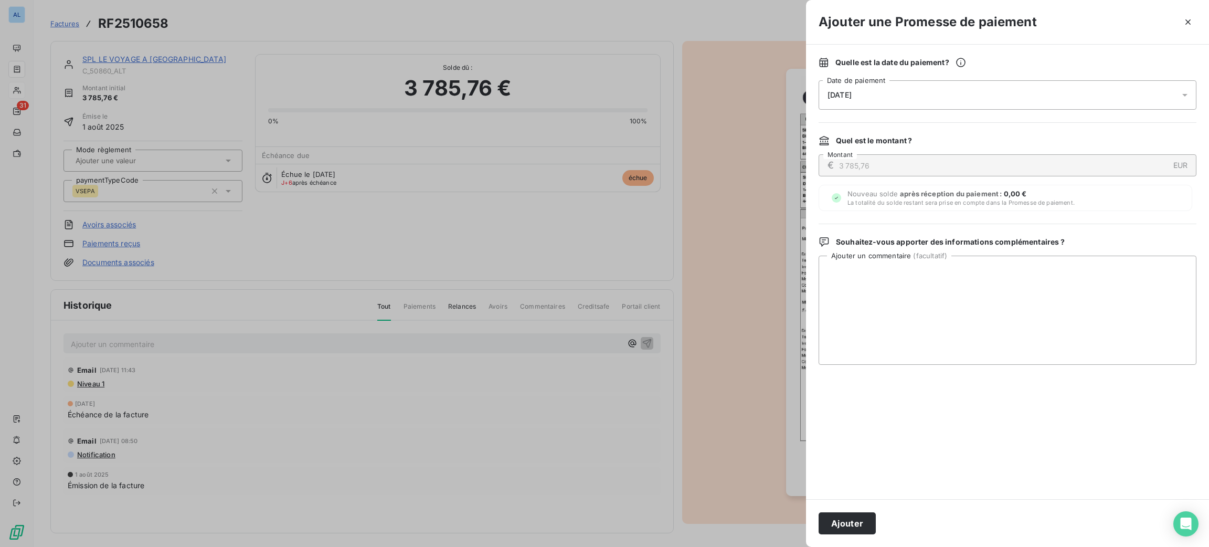
click at [931, 102] on div "[DATE]" at bounding box center [1007, 94] width 378 height 29
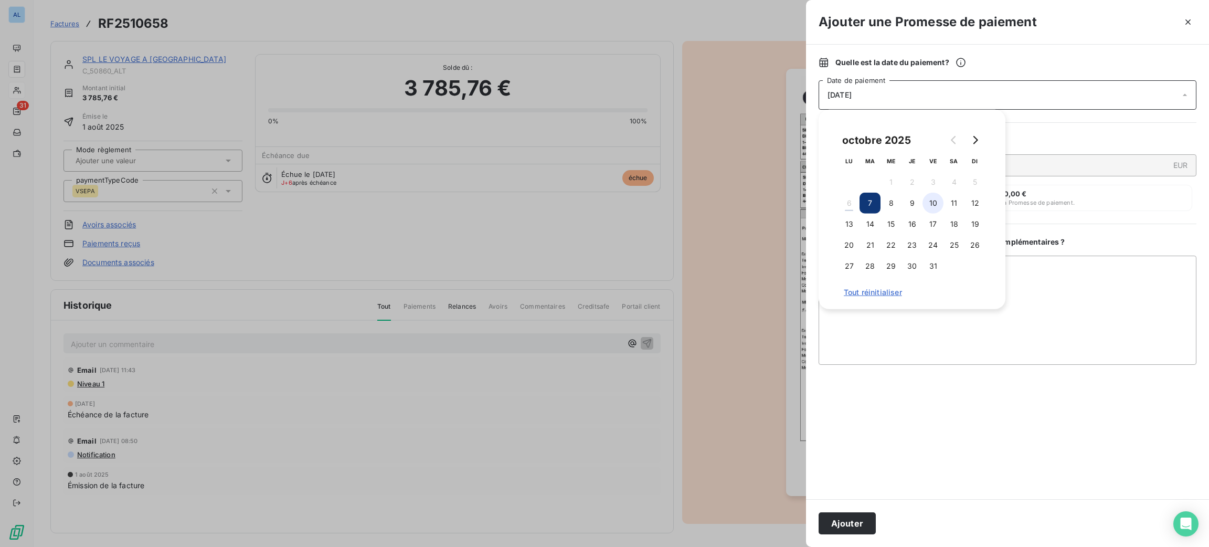
click at [928, 198] on button "10" at bounding box center [932, 203] width 21 height 21
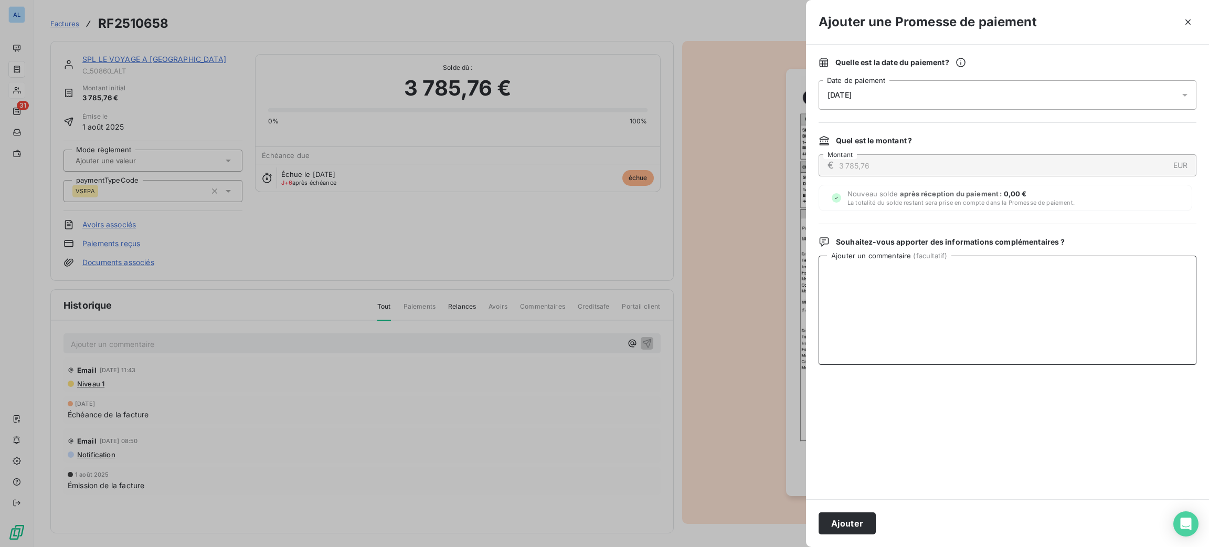
paste textarea "C_ORANGECYBERDEFENS"
drag, startPoint x: 940, startPoint y: 283, endPoint x: 740, endPoint y: 254, distance: 201.4
click at [747, 546] on div "Ajouter une Promesse de paiement Quelle est la date du paiement ? [DATE] Date d…" at bounding box center [604, 547] width 1209 height 0
drag, startPoint x: 983, startPoint y: 275, endPoint x: 781, endPoint y: 270, distance: 202.1
click at [782, 546] on div "Ajouter une Promesse de paiement Quelle est la date du paiement ? [DATE] Date d…" at bounding box center [604, 547] width 1209 height 0
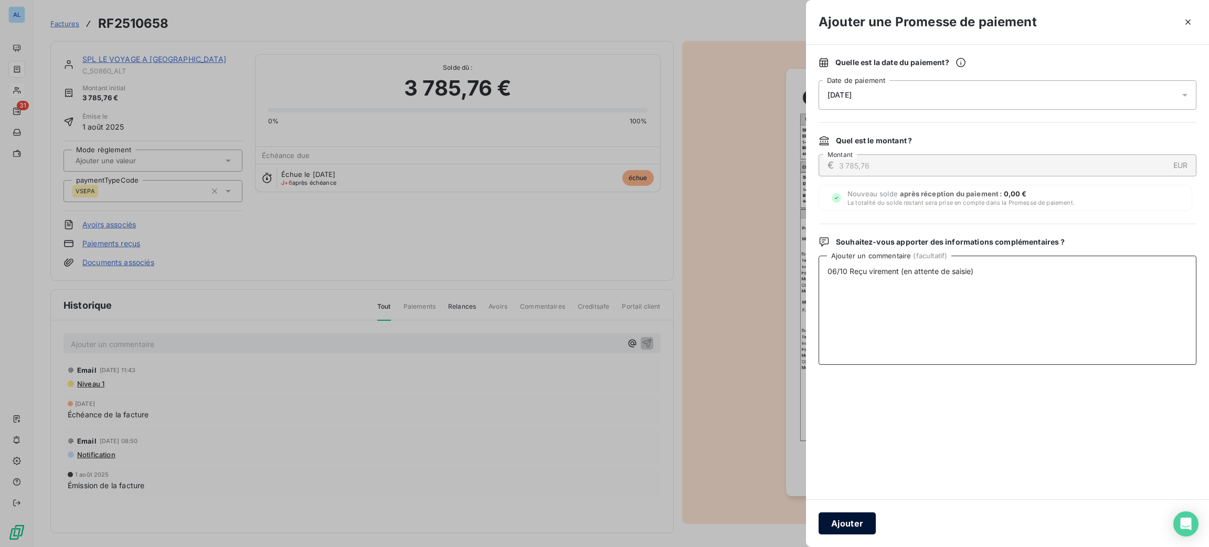
type textarea "06/10 Reçu virement (en attente de saisie)"
click at [849, 529] on button "Ajouter" at bounding box center [846, 523] width 57 height 22
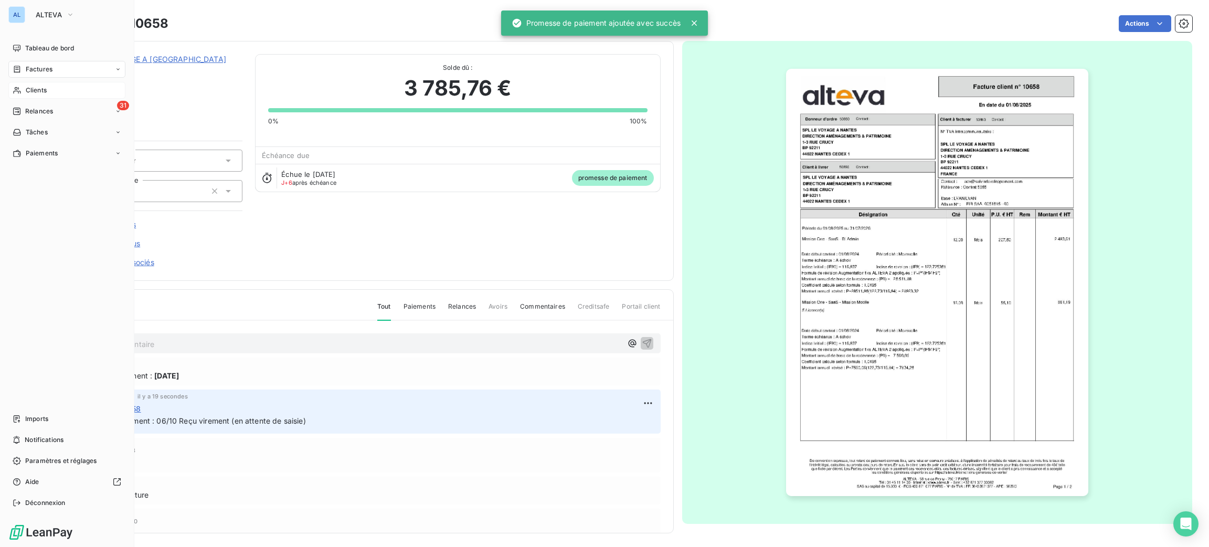
click at [22, 88] on div "Clients" at bounding box center [66, 90] width 117 height 17
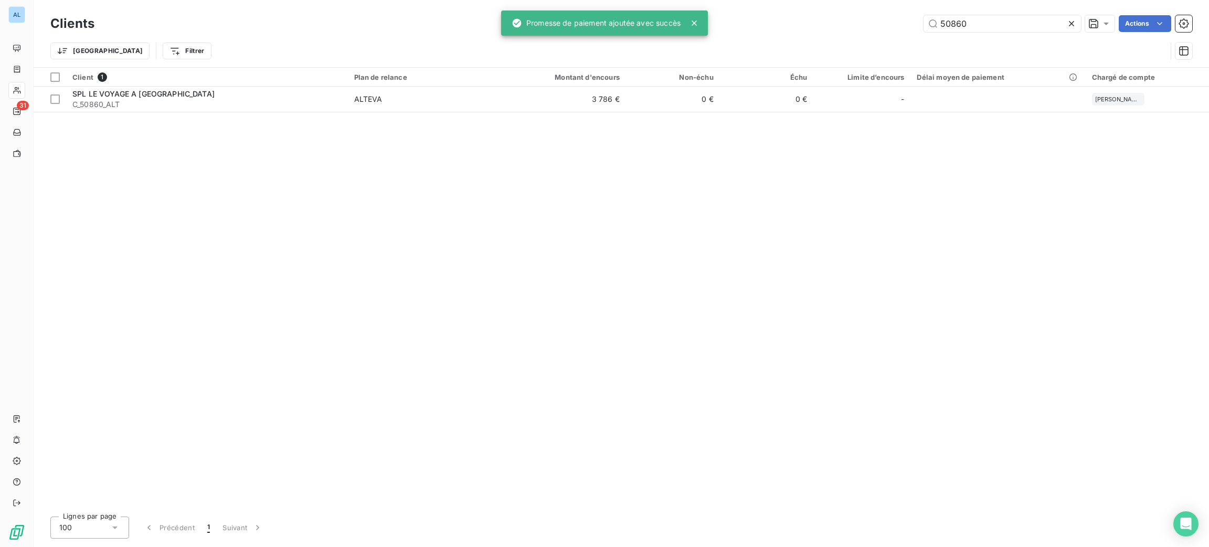
drag, startPoint x: 1005, startPoint y: 30, endPoint x: 755, endPoint y: -11, distance: 253.6
click at [755, 0] on html "AL 31 Clients 50860 Actions Trier Filtrer Client 1 Plan de relance Montant d'en…" at bounding box center [604, 273] width 1209 height 547
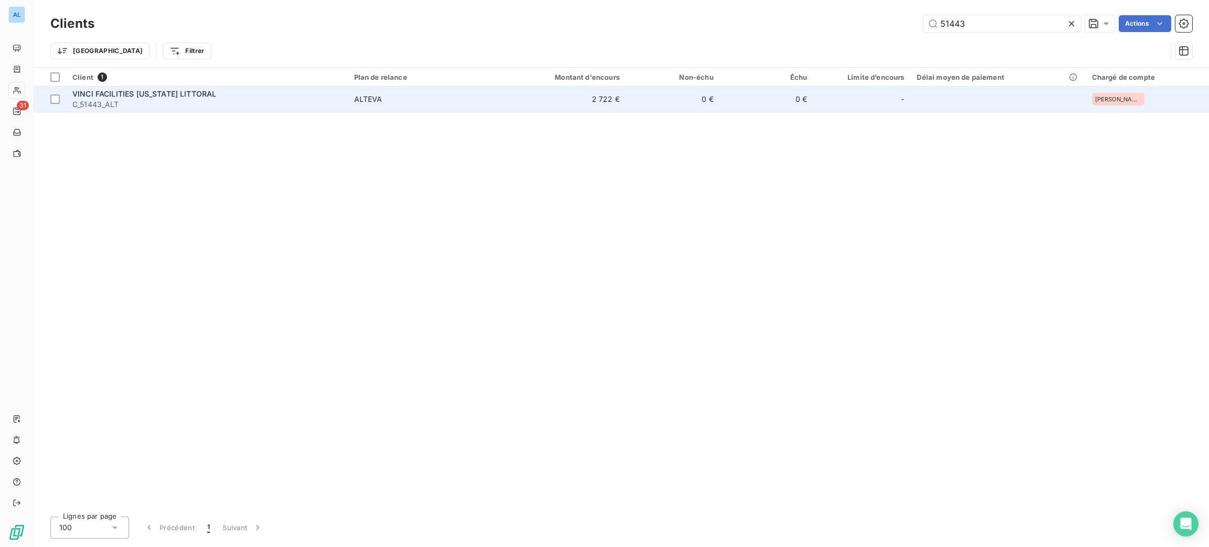
type input "51443"
click at [503, 100] on td "2 722 €" at bounding box center [563, 99] width 126 height 25
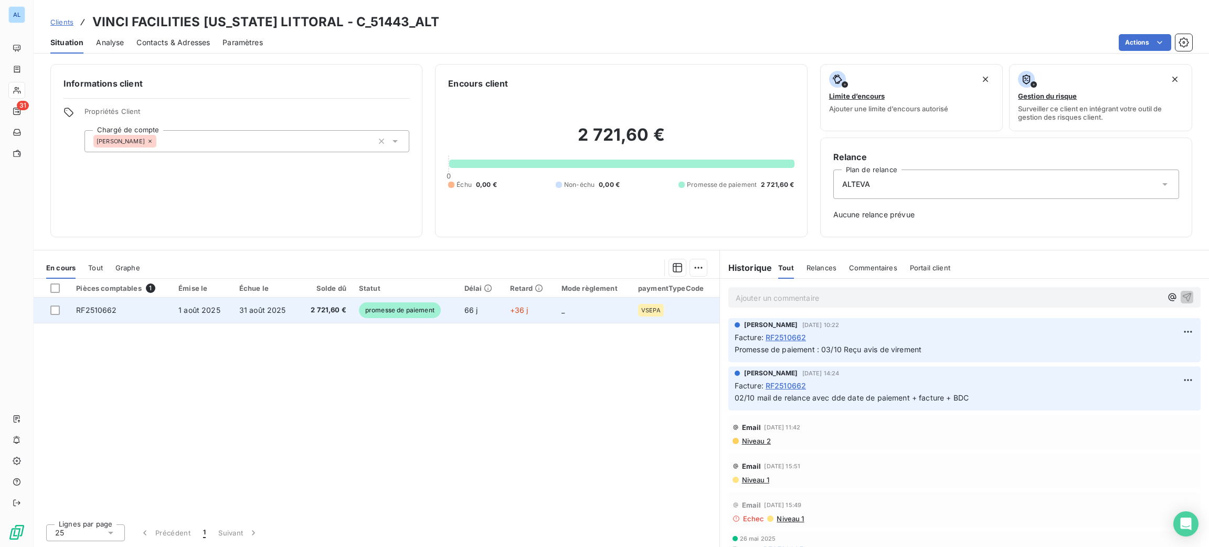
click at [540, 307] on td "+36 j" at bounding box center [529, 309] width 51 height 25
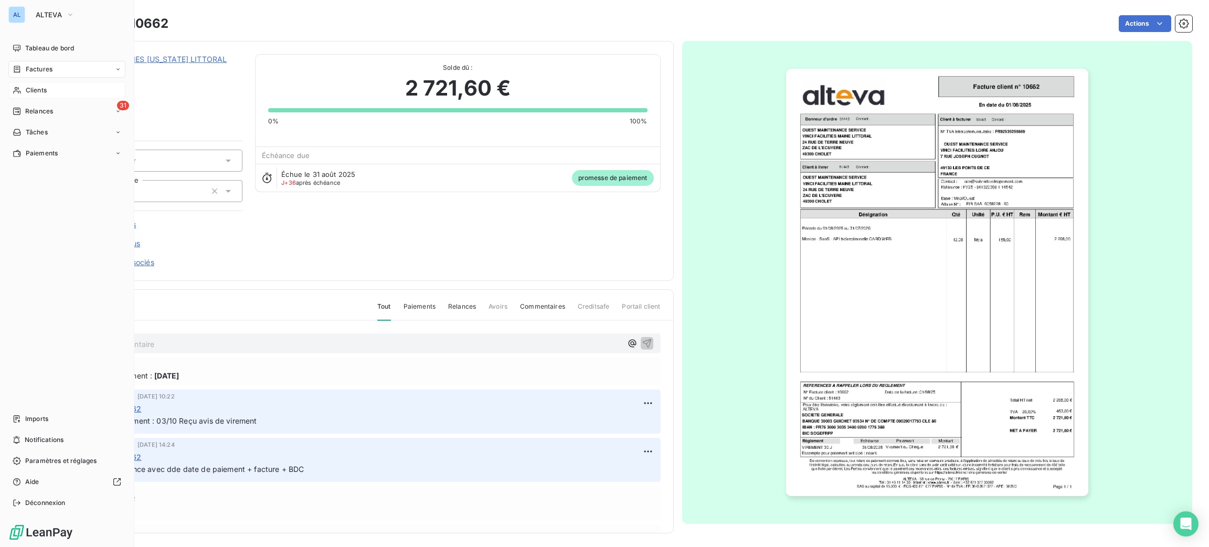
drag, startPoint x: 27, startPoint y: 91, endPoint x: 43, endPoint y: 91, distance: 16.3
click at [29, 91] on span "Clients" at bounding box center [36, 90] width 21 height 9
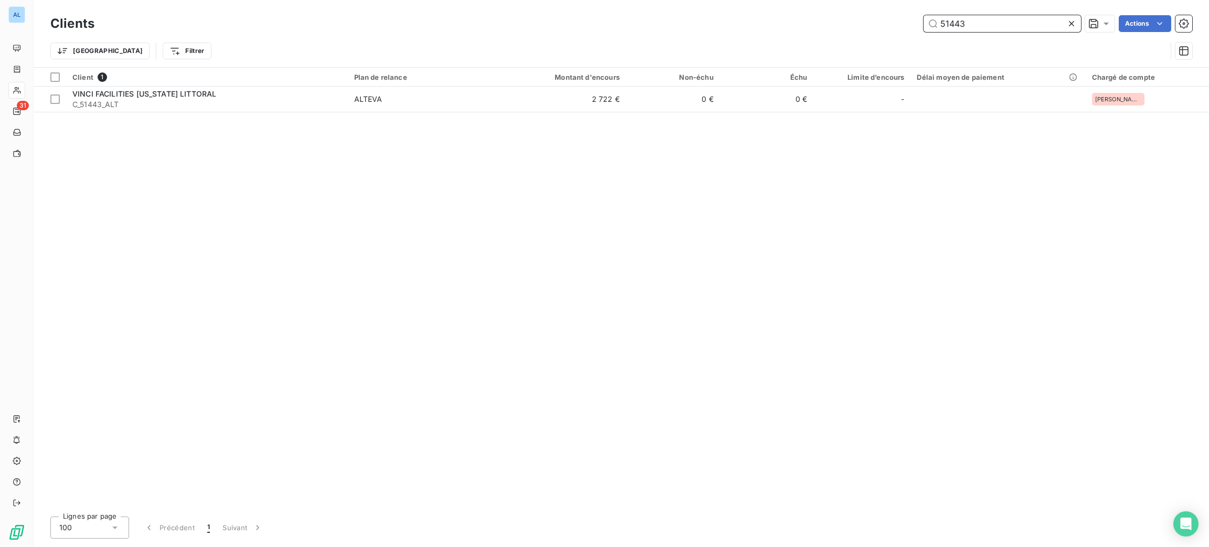
drag, startPoint x: 1038, startPoint y: 25, endPoint x: 801, endPoint y: 8, distance: 237.7
click at [806, 9] on div "Clients 51443 Actions Trier Filtrer" at bounding box center [621, 33] width 1175 height 67
type input "50650"
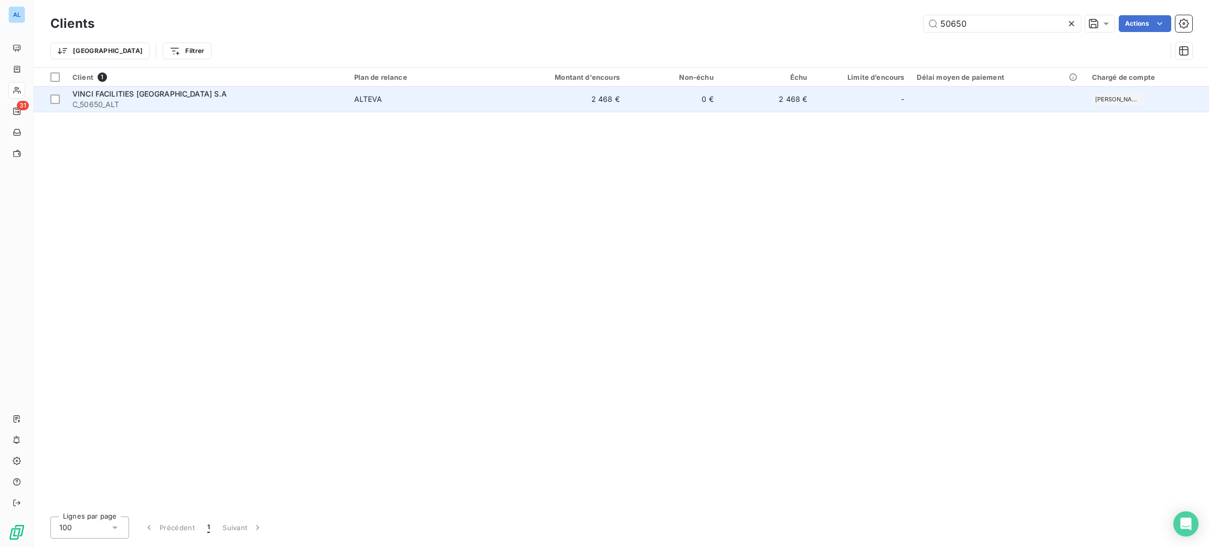
click at [587, 113] on div "Client 1 Plan de relance Montant d'encours Non-échu Échu Limite d’encours Délai…" at bounding box center [621, 288] width 1175 height 440
click at [578, 102] on td "2 468 €" at bounding box center [563, 99] width 126 height 25
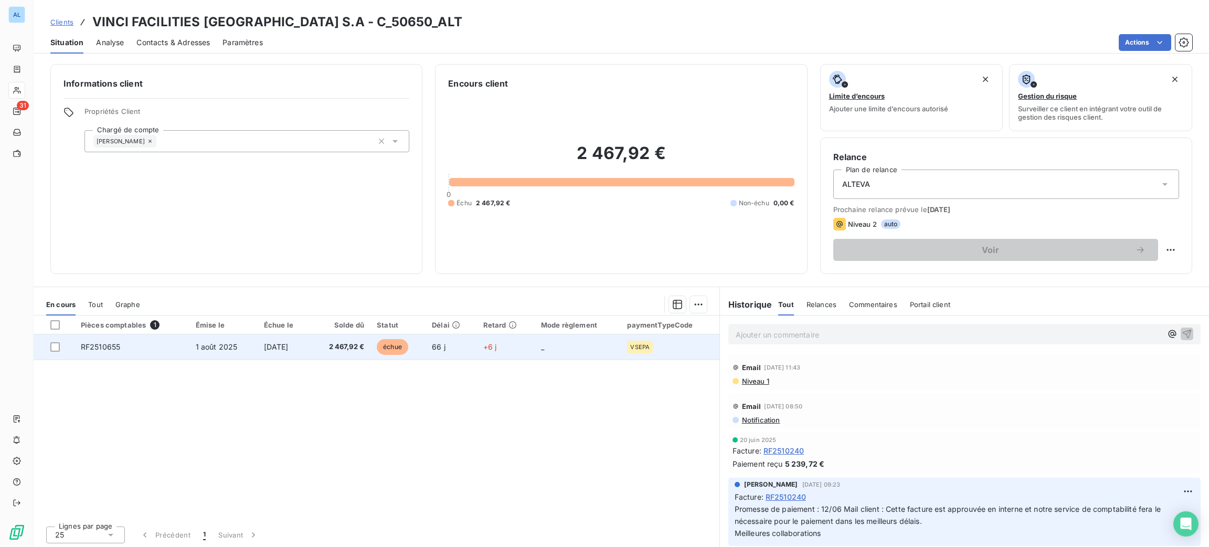
click at [334, 338] on td "2 467,92 €" at bounding box center [340, 346] width 60 height 25
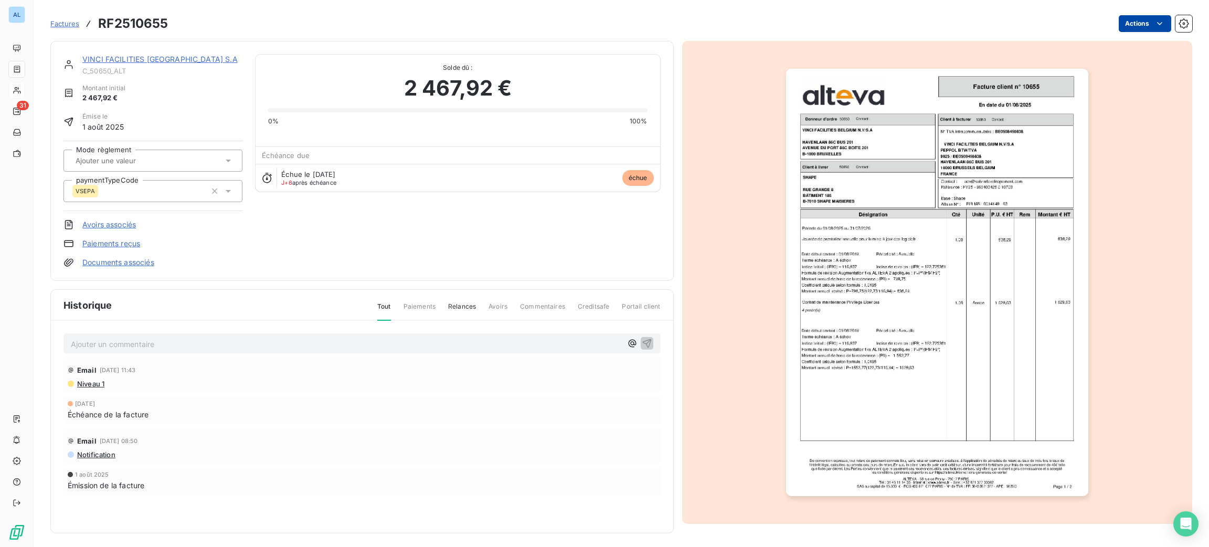
drag, startPoint x: 1113, startPoint y: 10, endPoint x: 1115, endPoint y: 17, distance: 6.6
click at [1115, 15] on div "Factures RF2510655 Actions" at bounding box center [621, 17] width 1142 height 35
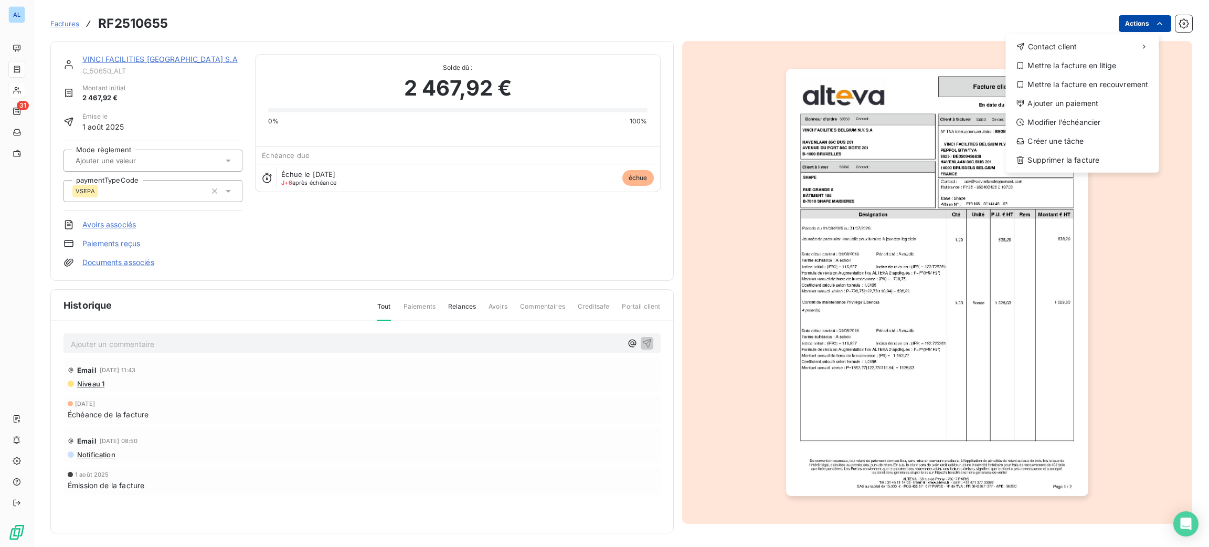
click at [1118, 21] on html "AL 31 Factures RF2510655 Actions Contact client Mettre la facture en litige Met…" at bounding box center [604, 273] width 1209 height 547
click at [1083, 106] on div "Ajouter un paiement" at bounding box center [1081, 103] width 145 height 17
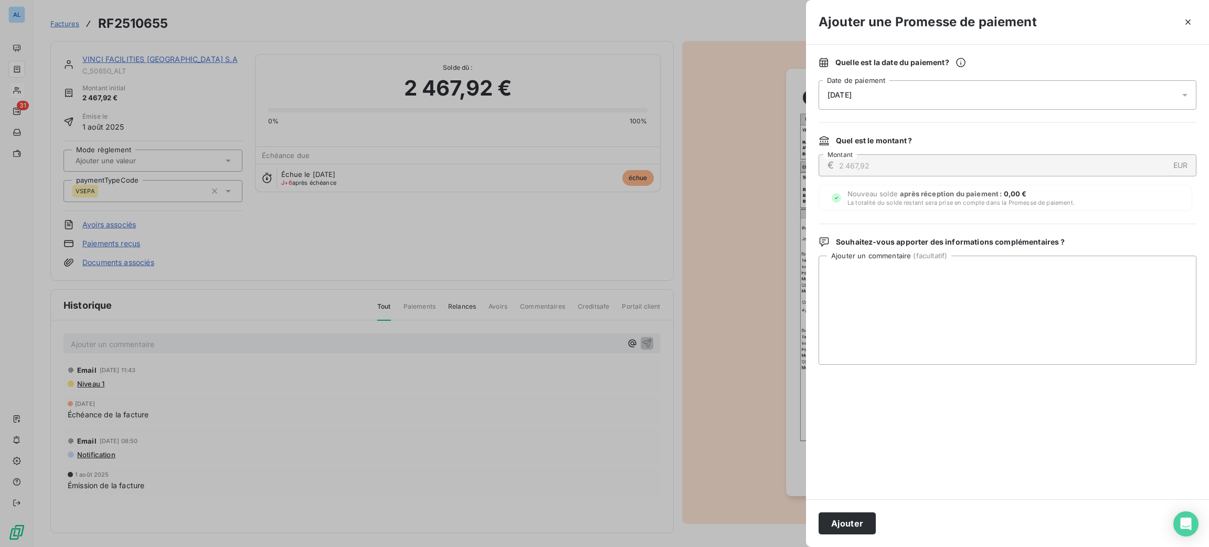
click at [865, 105] on div "[DATE]" at bounding box center [1007, 94] width 378 height 29
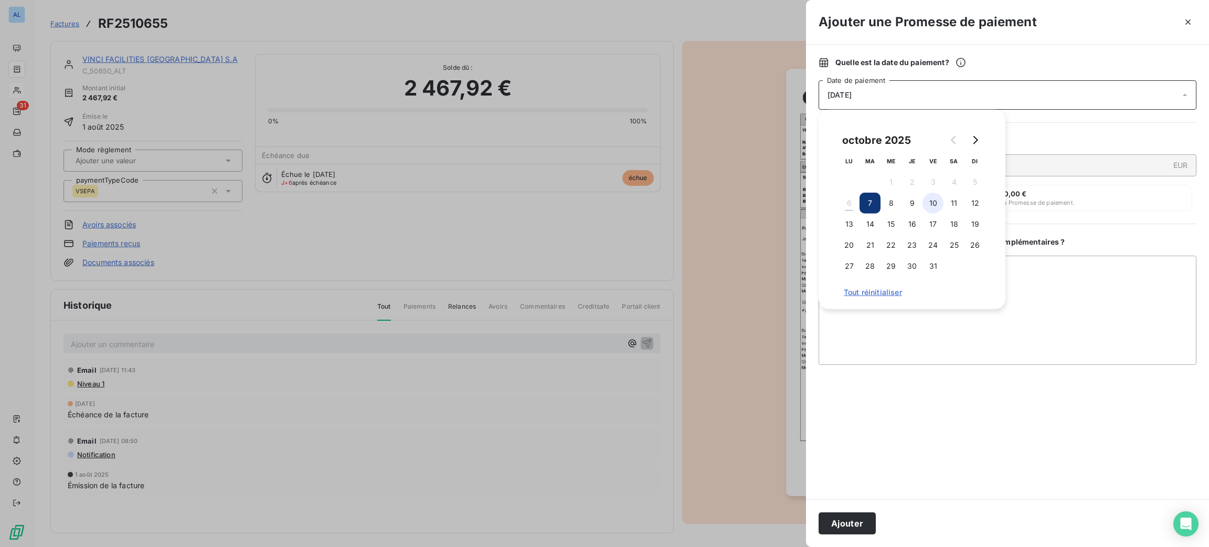
click at [933, 204] on button "10" at bounding box center [932, 203] width 21 height 21
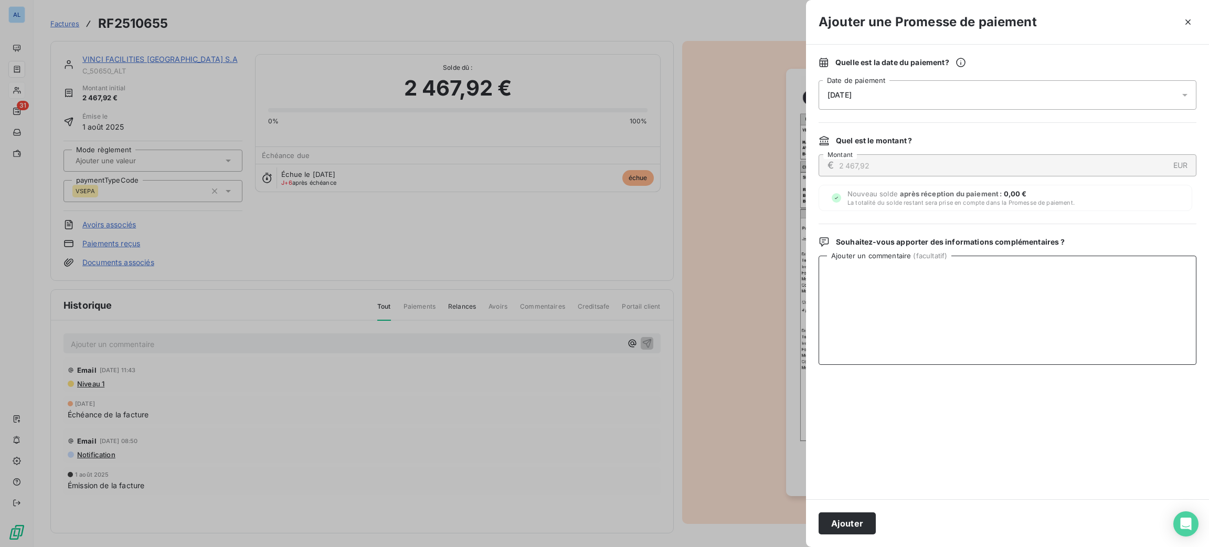
paste textarea "06/10 Reçu virement (en attente de saisie)"
type textarea "06/10 Reçu virement (en attente de saisie)"
click at [862, 519] on button "Ajouter" at bounding box center [846, 523] width 57 height 22
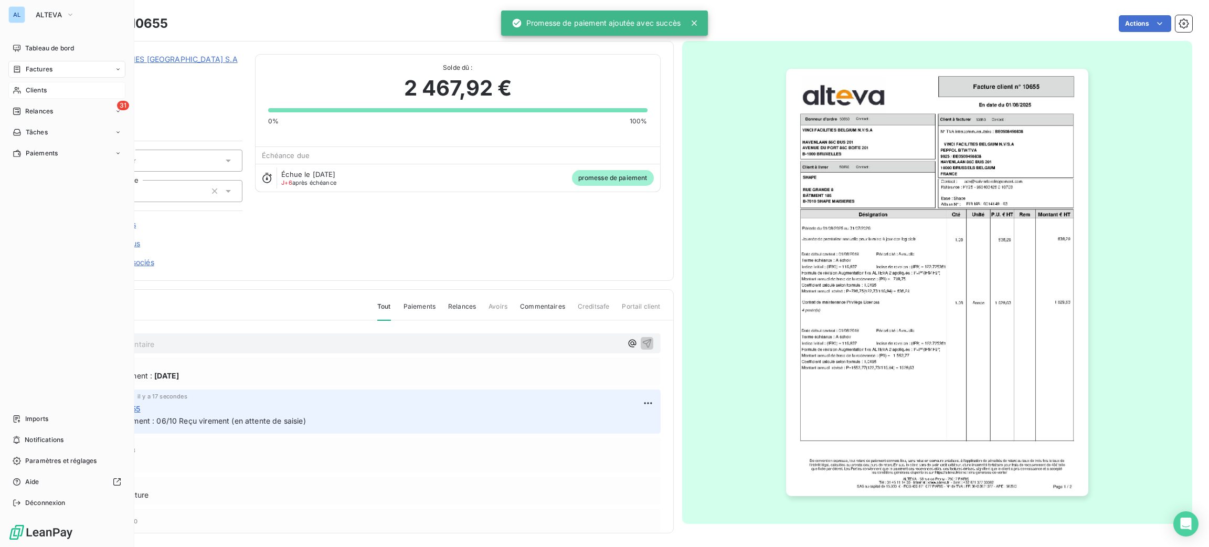
drag, startPoint x: 28, startPoint y: 87, endPoint x: 36, endPoint y: 87, distance: 8.4
click at [29, 87] on span "Clients" at bounding box center [36, 90] width 21 height 9
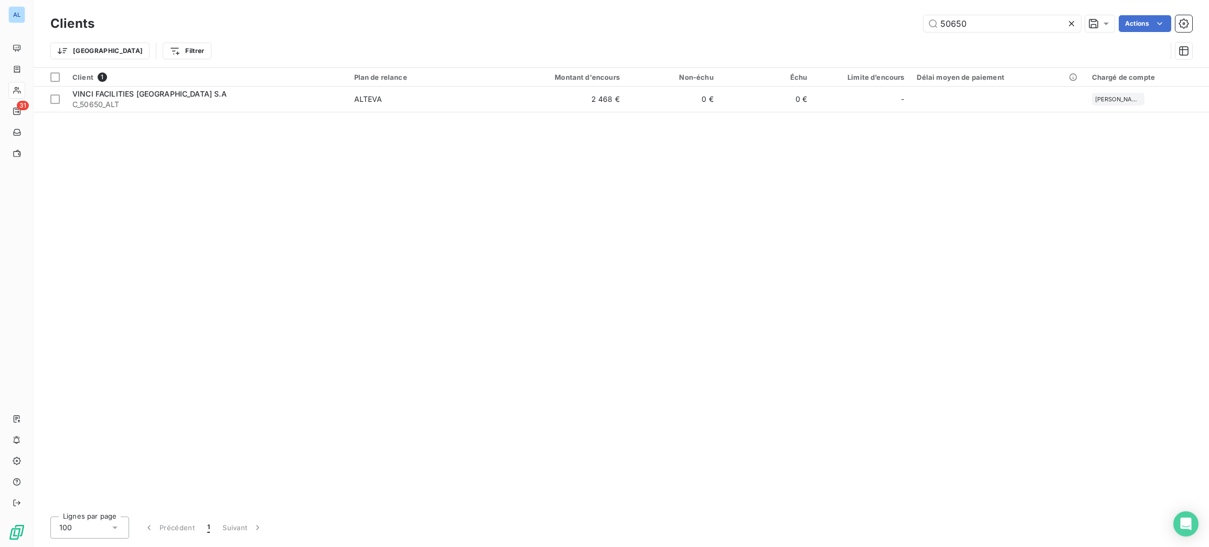
click at [880, 18] on div "50650 Actions" at bounding box center [649, 23] width 1085 height 17
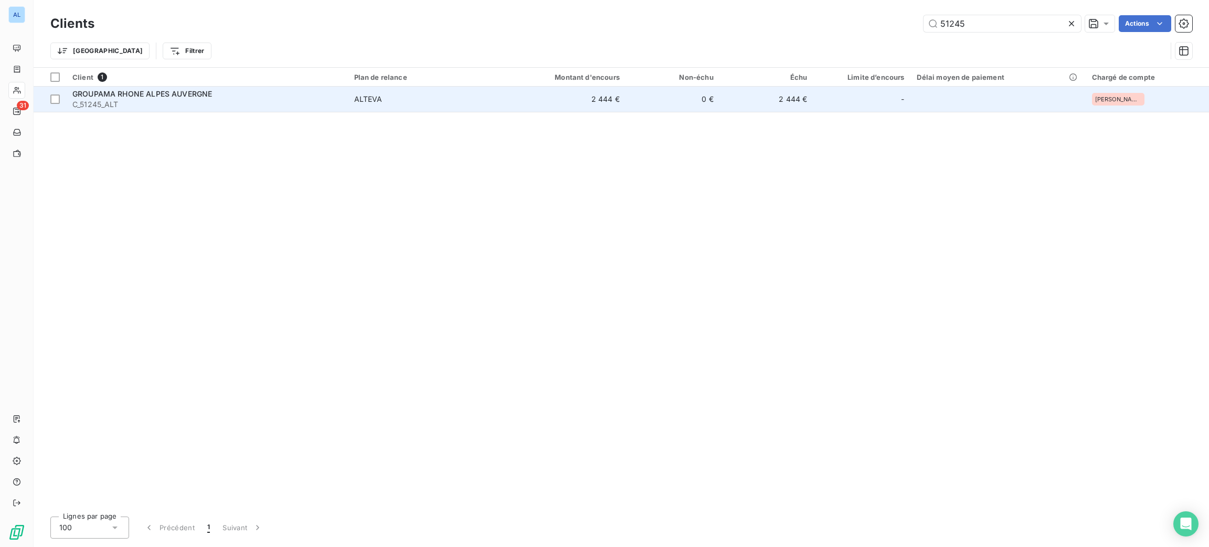
type input "51245"
click at [409, 99] on span "ALTEVA" at bounding box center [424, 99] width 140 height 10
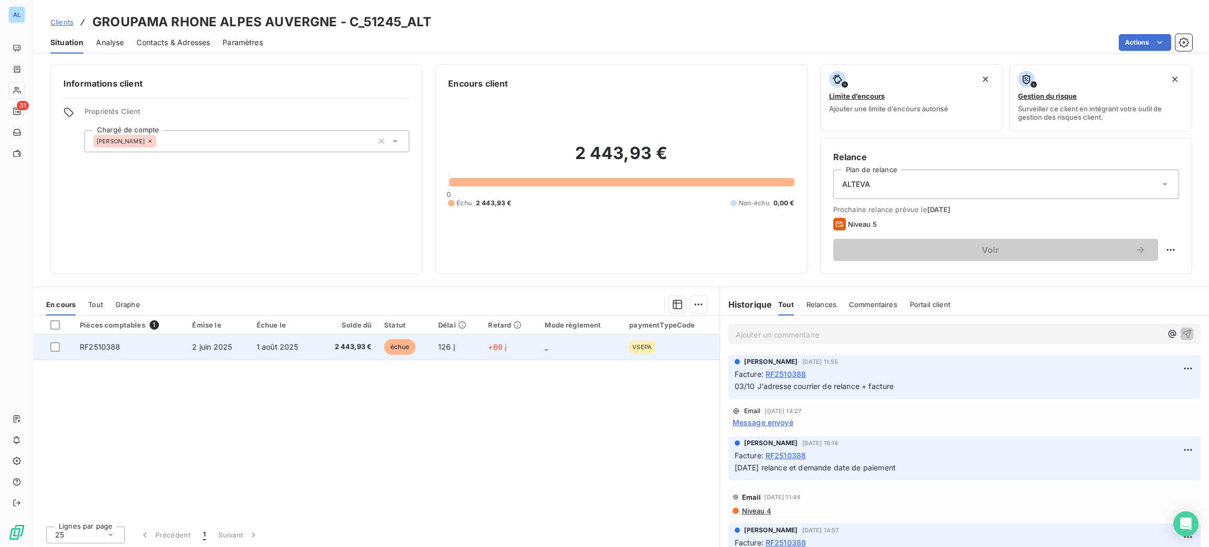
click at [427, 343] on td "échue" at bounding box center [405, 346] width 54 height 25
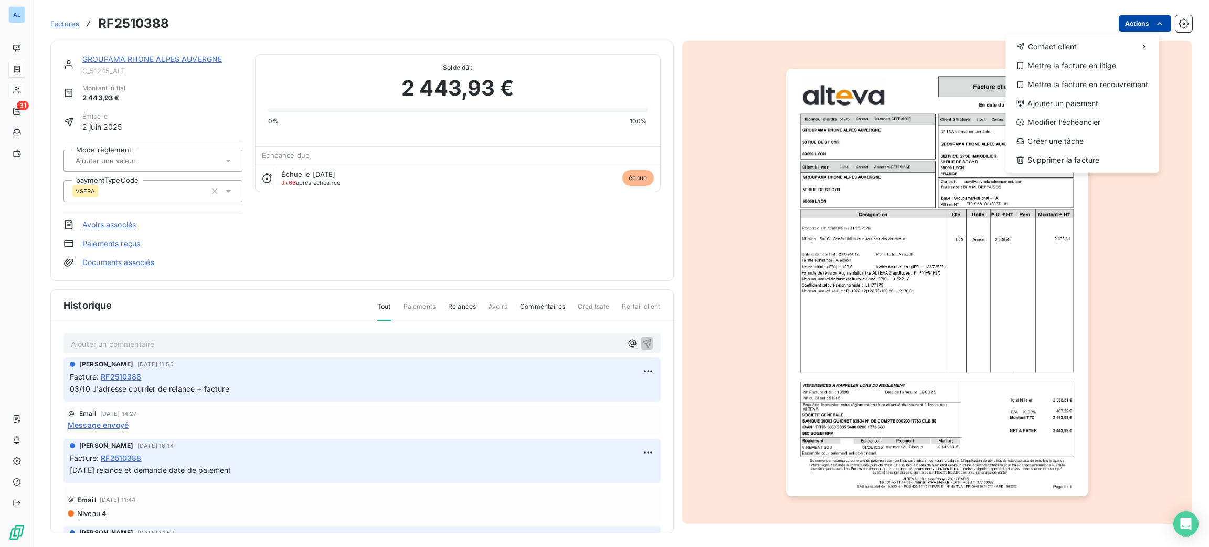
click at [1116, 25] on html "AL 31 Factures RF2510388 Actions Contact client Mettre la facture en litige Met…" at bounding box center [604, 273] width 1209 height 547
click at [1113, 103] on div "Ajouter un paiement" at bounding box center [1081, 103] width 145 height 17
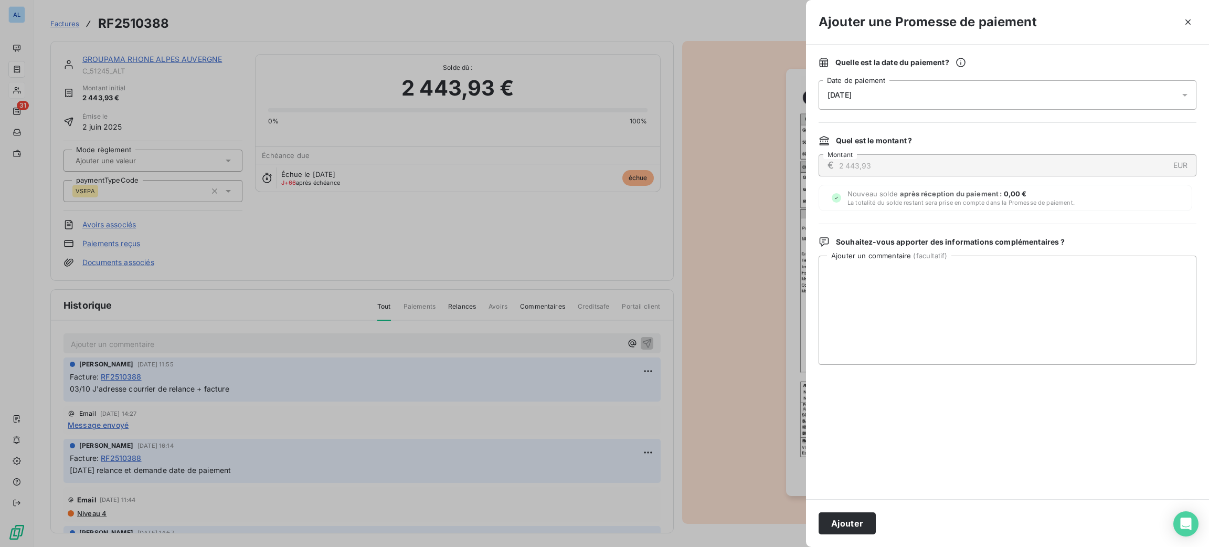
click at [944, 91] on div "[DATE]" at bounding box center [1007, 94] width 378 height 29
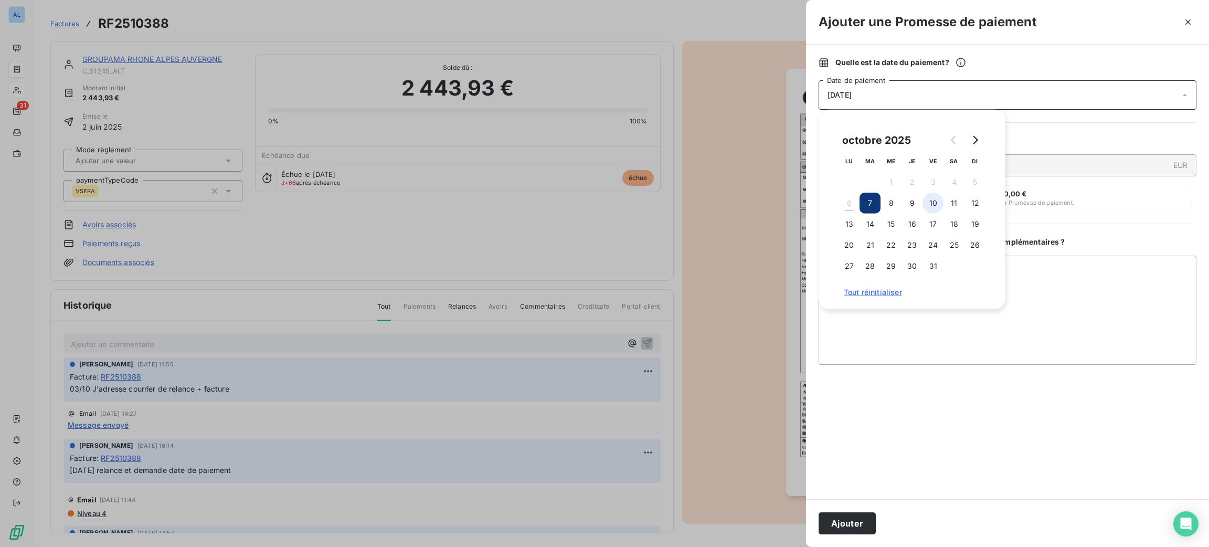
click at [931, 205] on button "10" at bounding box center [932, 203] width 21 height 21
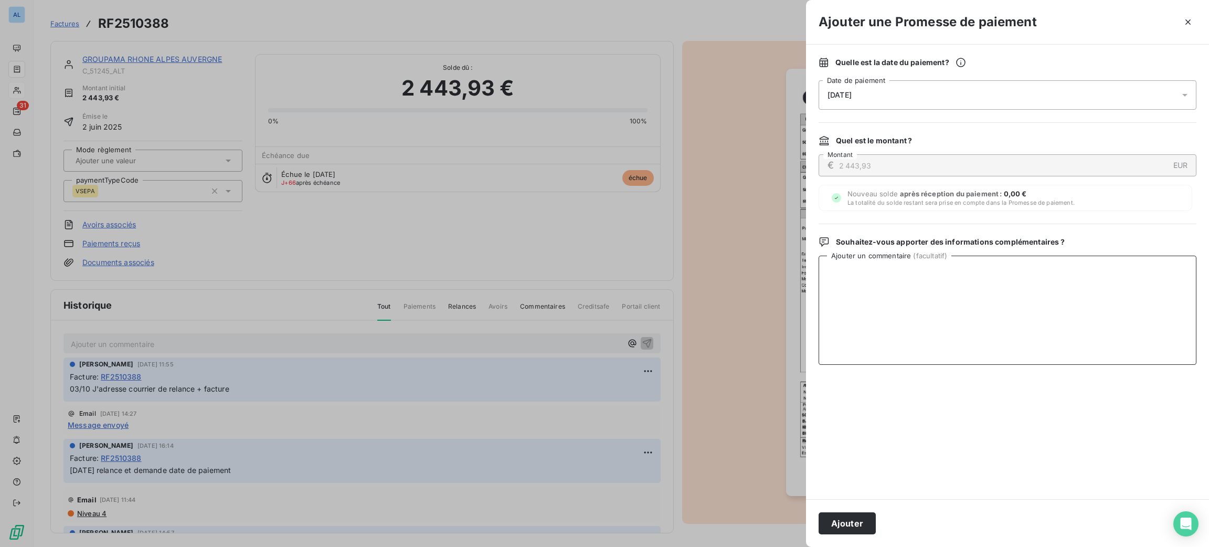
paste textarea "06/10 Reçu virement (en attente de saisie)"
type textarea "06/10 Reçu virement (en attente de saisie)"
click at [858, 524] on button "Ajouter" at bounding box center [846, 523] width 57 height 22
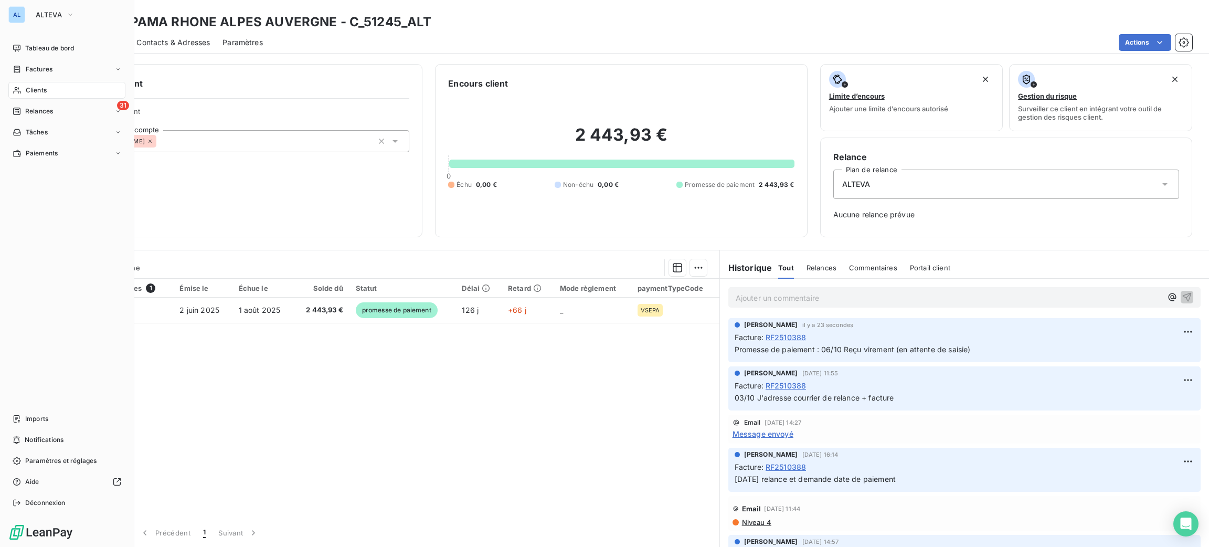
click at [38, 86] on span "Clients" at bounding box center [36, 90] width 21 height 9
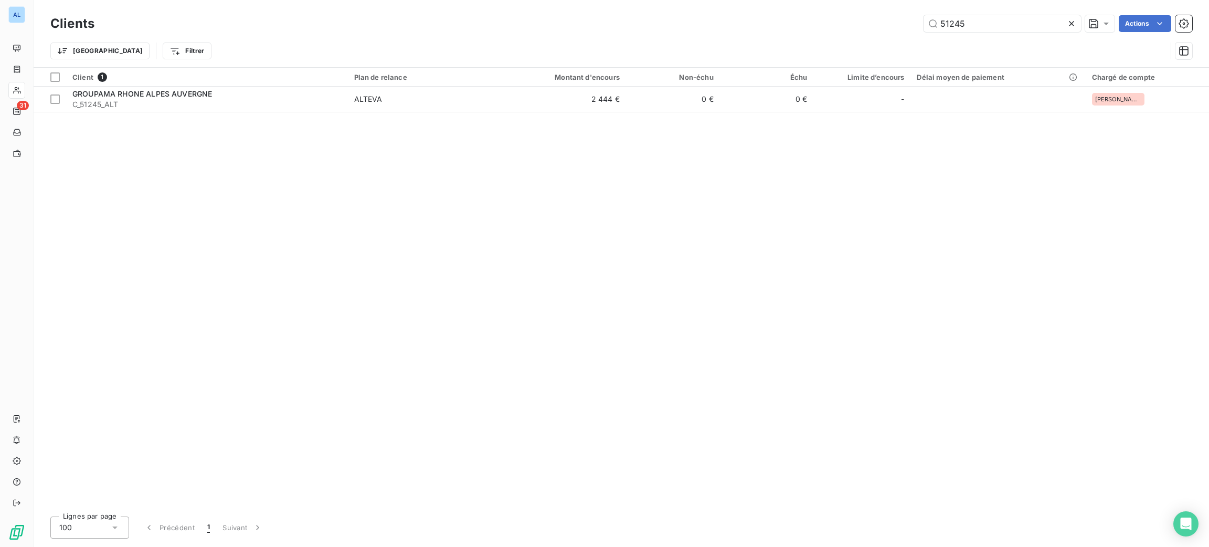
drag, startPoint x: 975, startPoint y: 31, endPoint x: 892, endPoint y: 24, distance: 83.2
click at [895, 24] on div "51245 Actions" at bounding box center [649, 23] width 1085 height 17
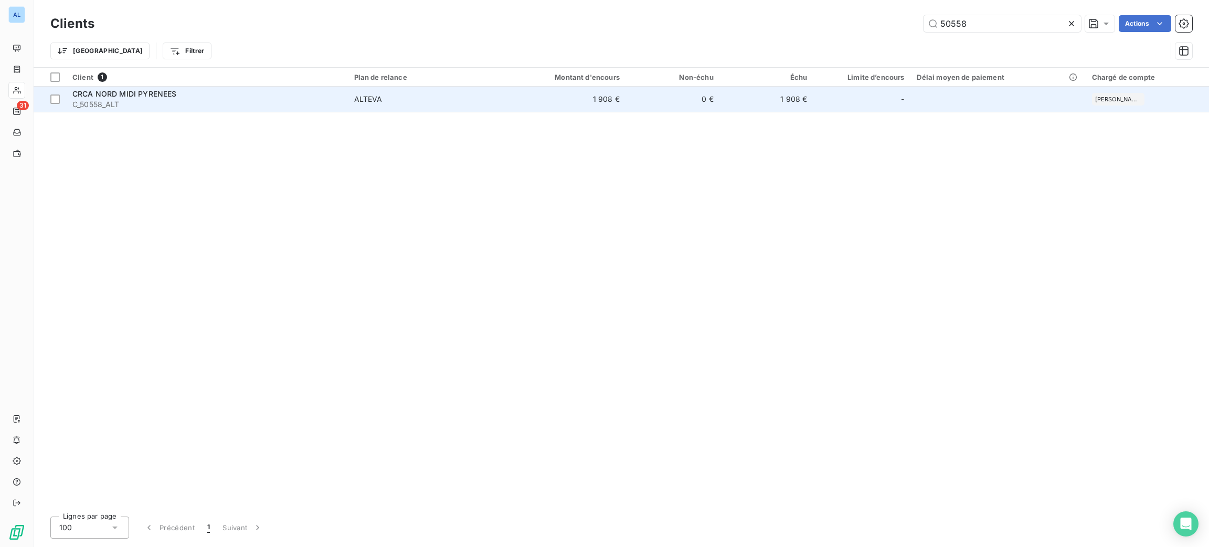
type input "50558"
click at [420, 96] on span "ALTEVA" at bounding box center [424, 99] width 140 height 10
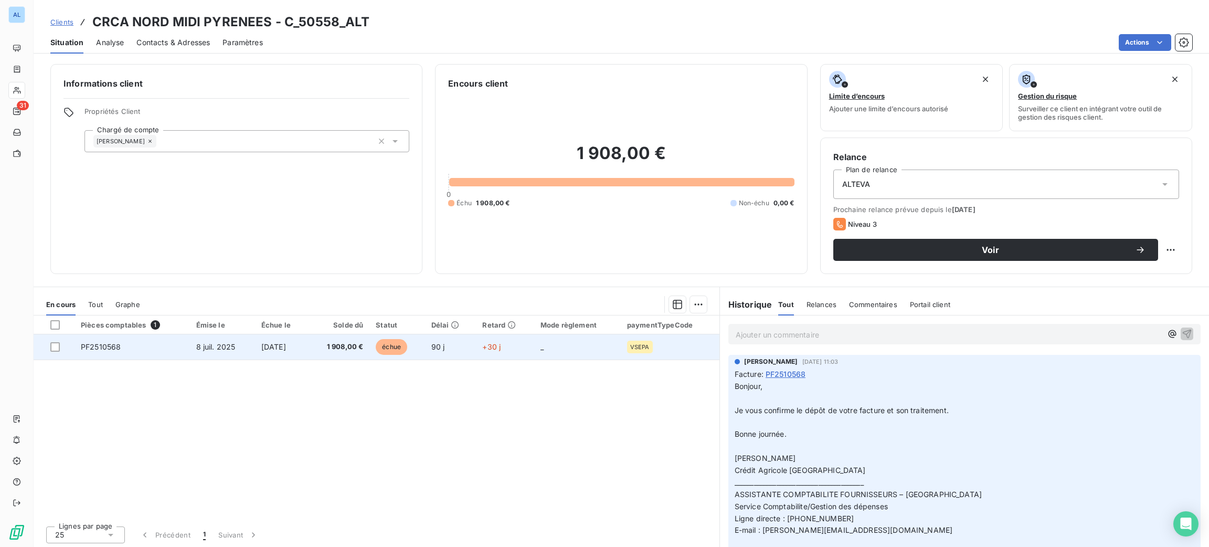
click at [334, 349] on span "1 908,00 €" at bounding box center [338, 347] width 49 height 10
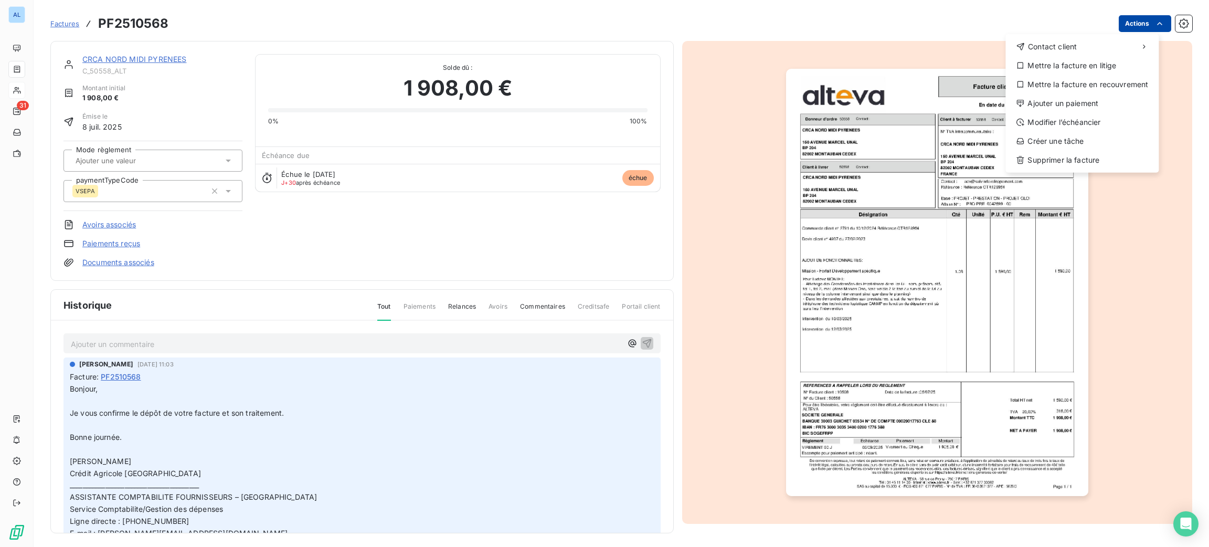
click at [1118, 20] on html "AL 31 Factures PF2510568 Actions Contact client Mettre la facture en litige Met…" at bounding box center [604, 273] width 1209 height 547
click at [1103, 100] on div "Ajouter un paiement" at bounding box center [1081, 103] width 145 height 17
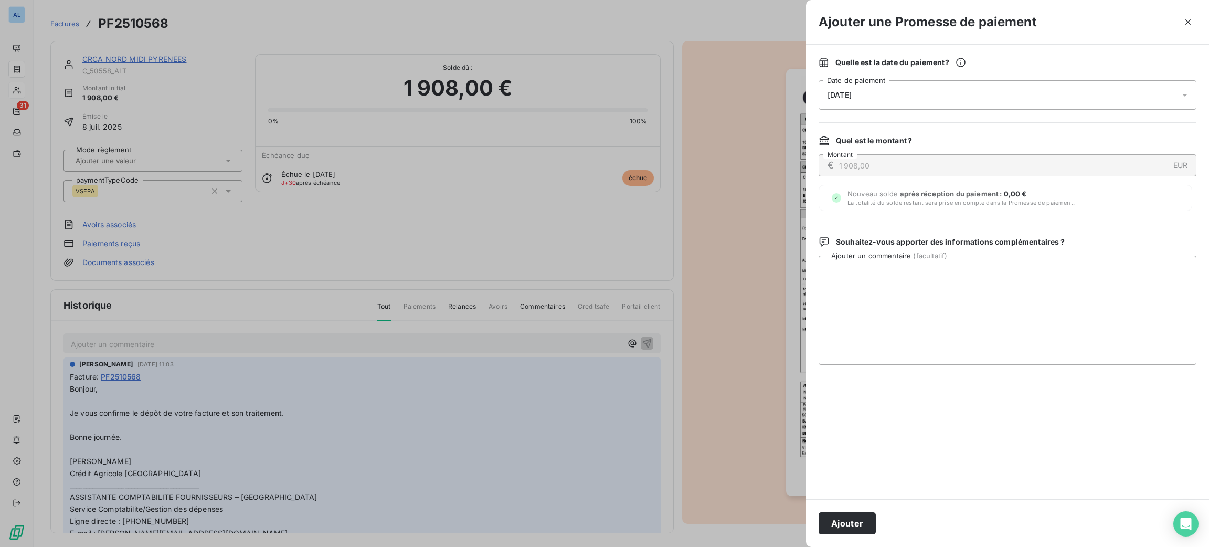
click at [953, 93] on div "[DATE]" at bounding box center [1007, 94] width 378 height 29
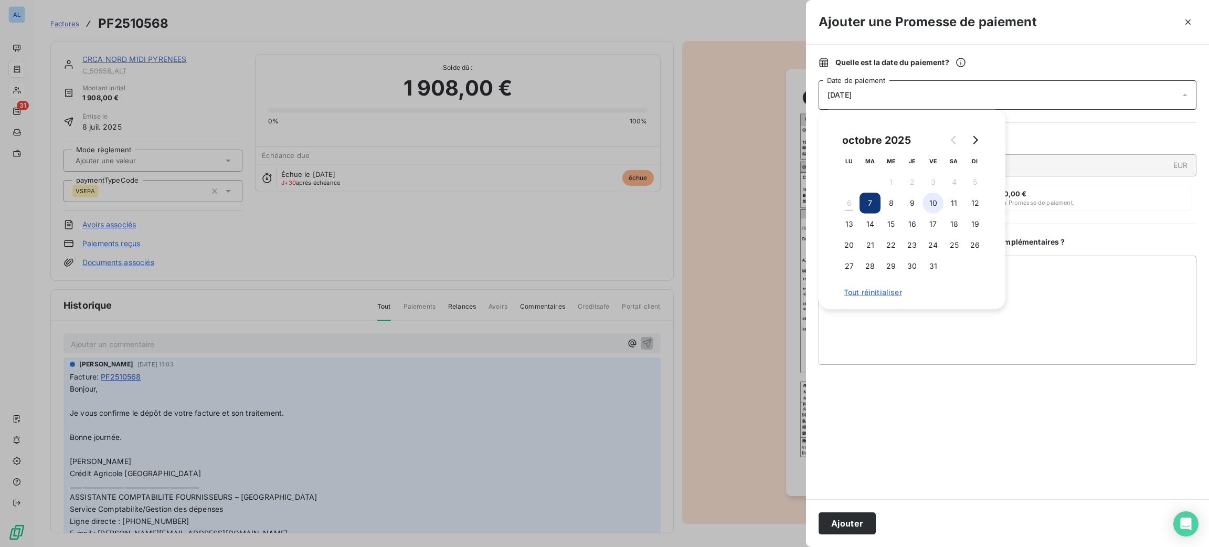
click at [934, 207] on button "10" at bounding box center [932, 203] width 21 height 21
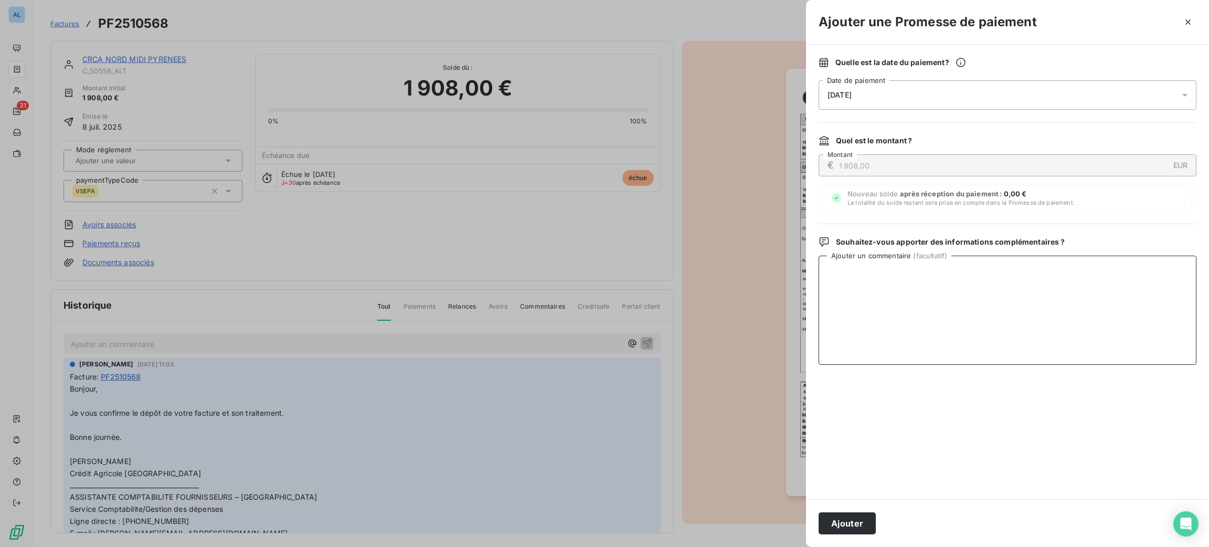
click at [1030, 288] on textarea "Ajouter un commentaire ( facultatif )" at bounding box center [1007, 310] width 378 height 109
paste textarea "06/10 Reçu virement (en attente de saisie)"
type textarea "06/10 Reçu virement (en attente de saisie)"
click at [860, 525] on button "Ajouter" at bounding box center [846, 523] width 57 height 22
